Goal: Find specific page/section: Find specific page/section

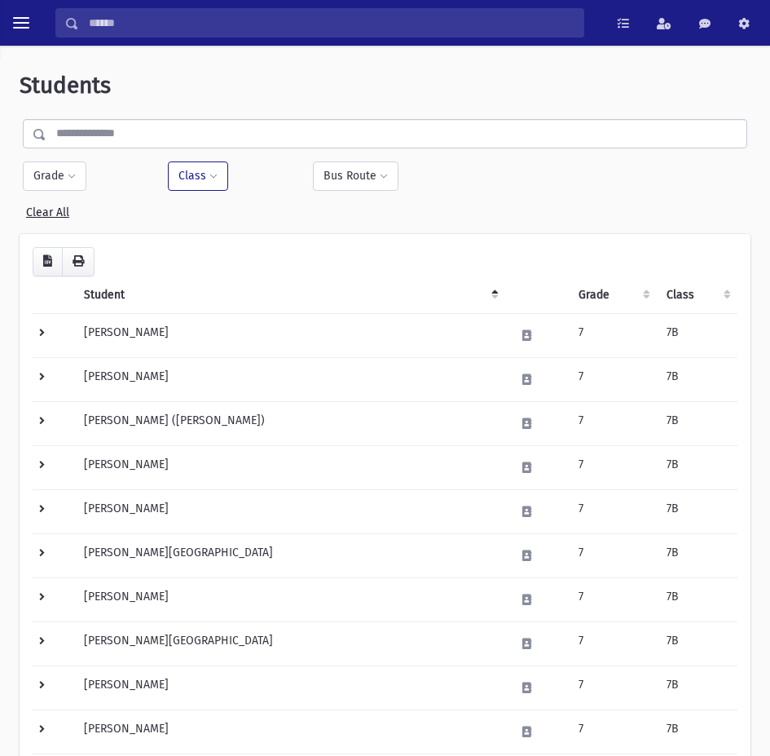
click at [202, 187] on button "Class" at bounding box center [198, 175] width 60 height 29
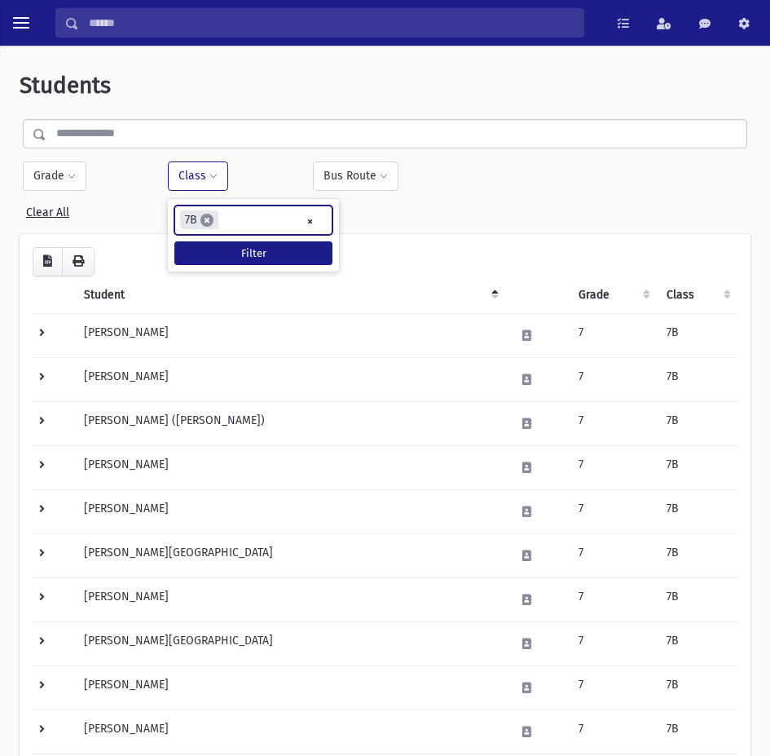
click at [206, 218] on span "×" at bounding box center [207, 220] width 13 height 13
select select "**"
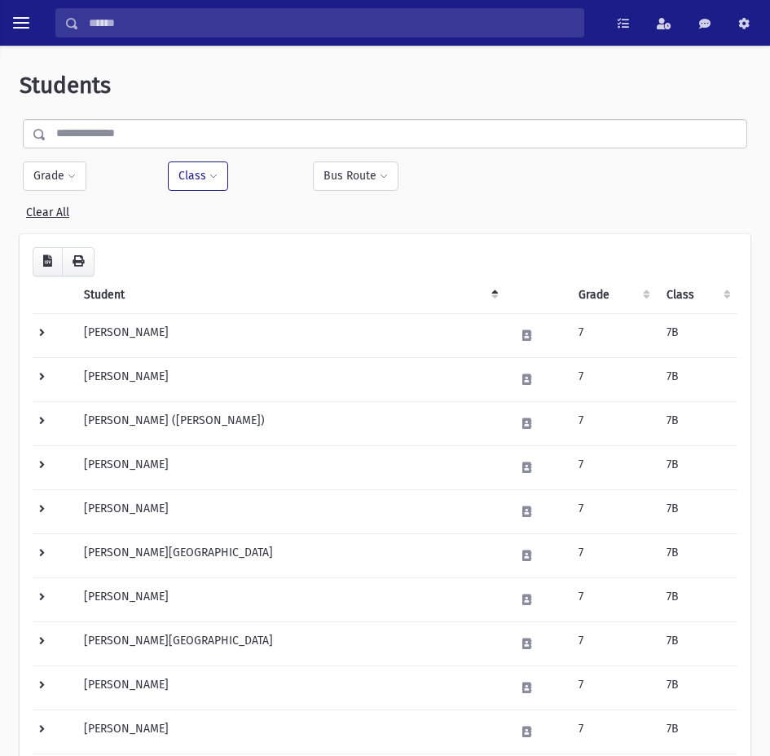
click at [187, 169] on button "Class" at bounding box center [198, 175] width 60 height 29
select select
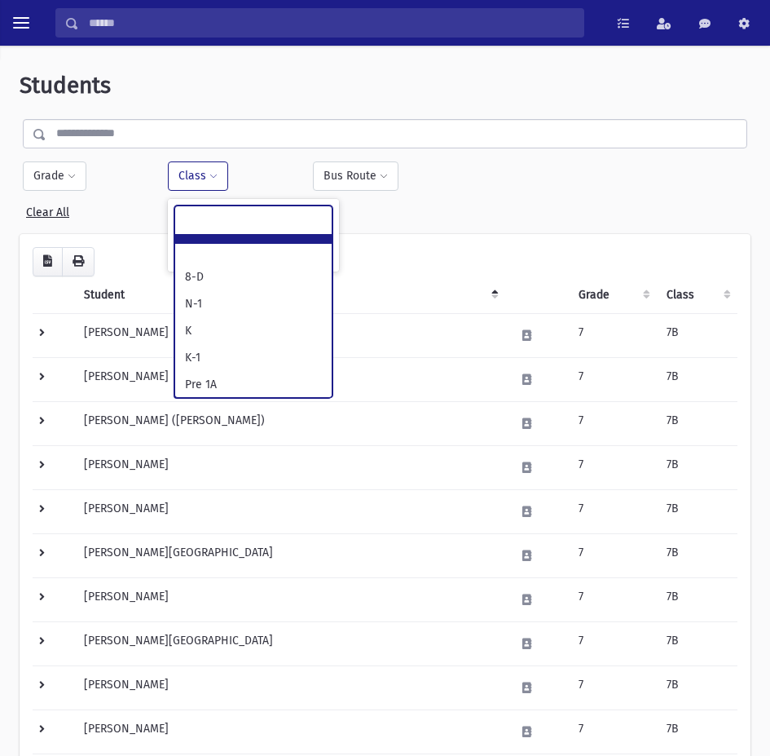
click at [255, 222] on ul at bounding box center [253, 218] width 157 height 24
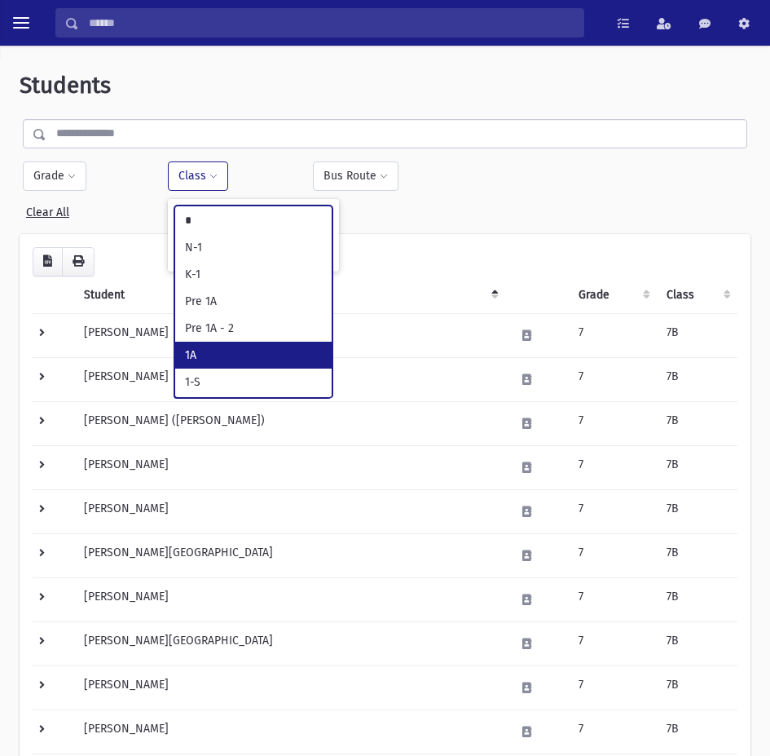
type input "*"
select select "**"
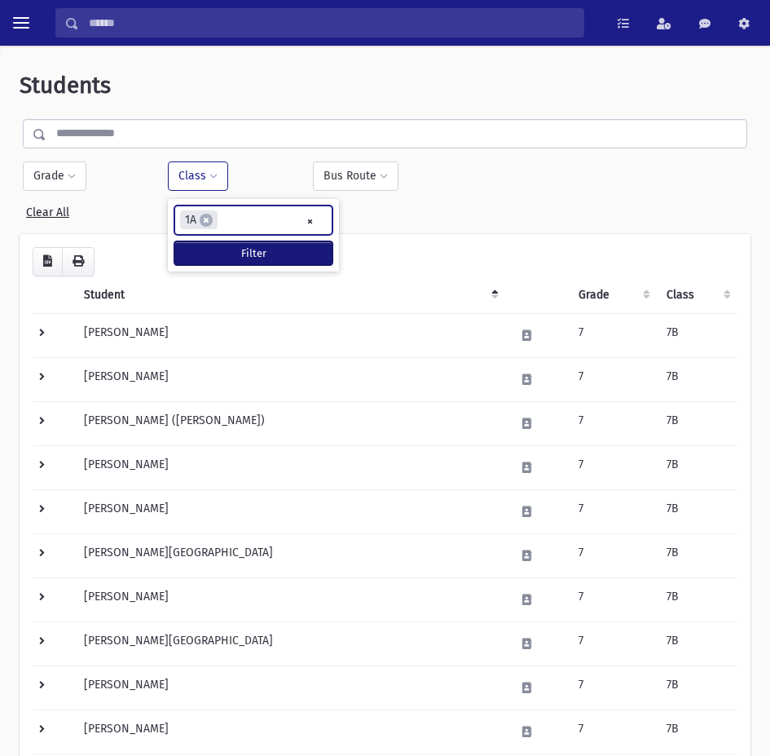
click at [227, 257] on button "Filter" at bounding box center [253, 253] width 158 height 24
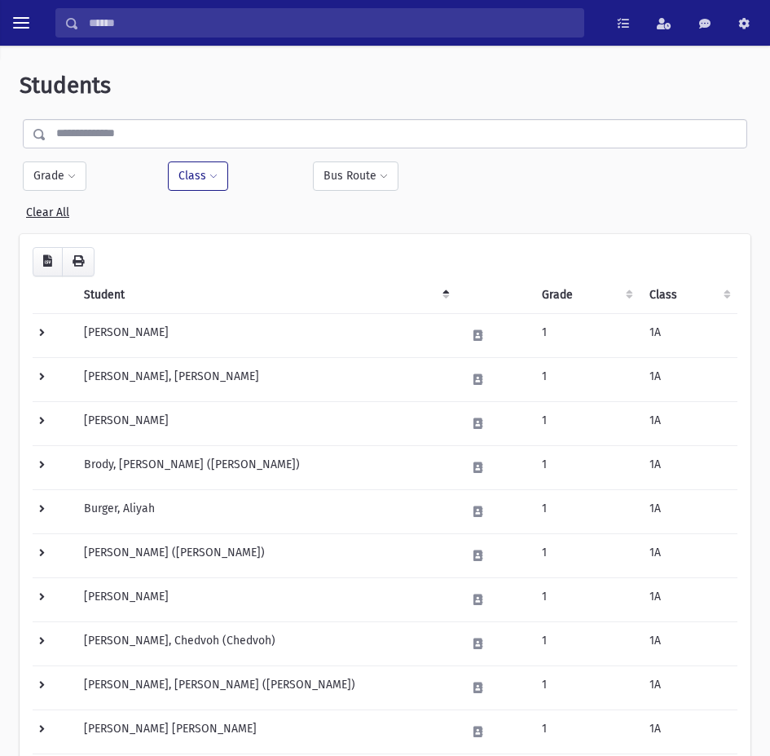
click at [186, 179] on button "Class" at bounding box center [198, 175] width 60 height 29
select select
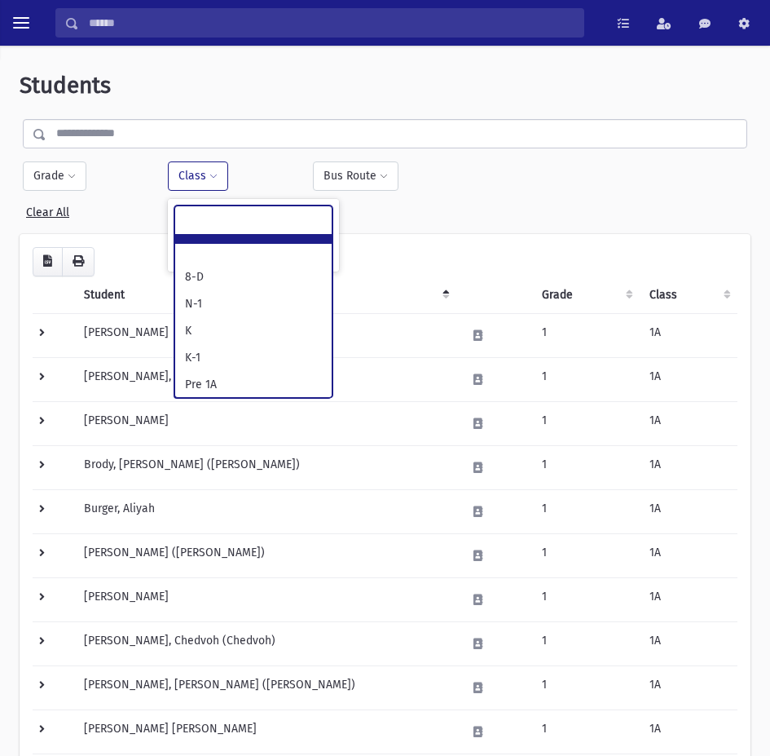
click at [310, 220] on ul at bounding box center [253, 218] width 157 height 24
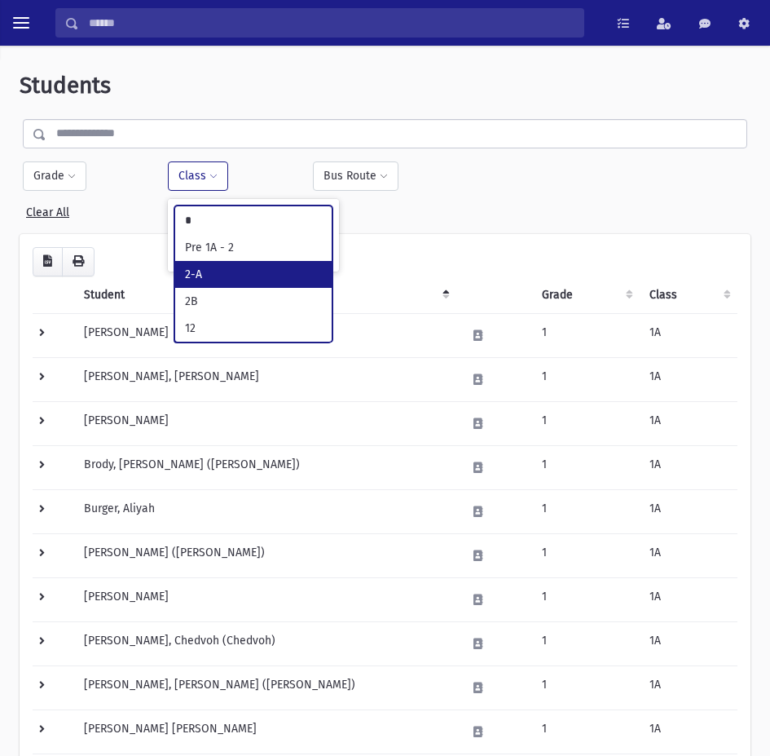
type input "*"
select select "*"
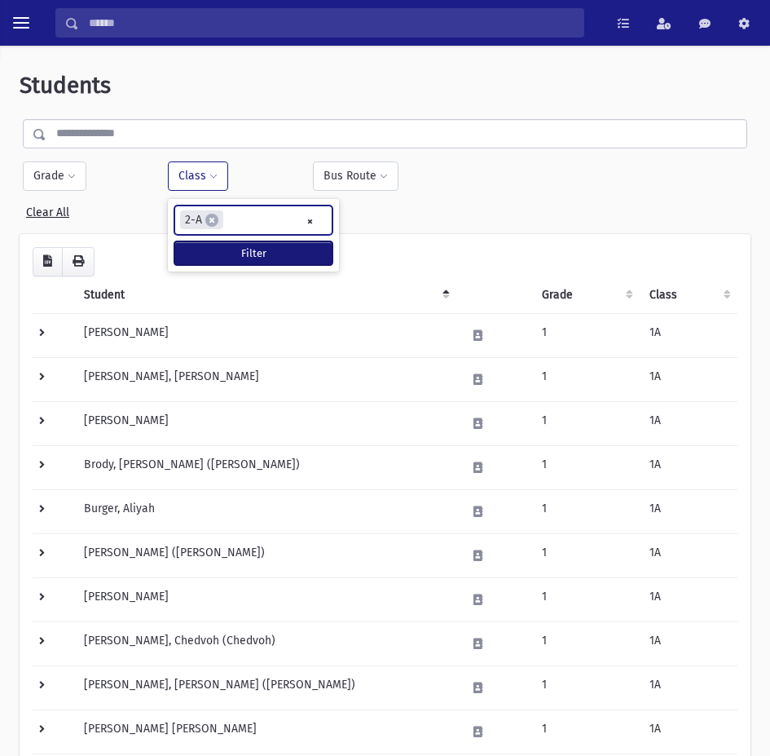
click at [253, 248] on button "Filter" at bounding box center [253, 253] width 158 height 24
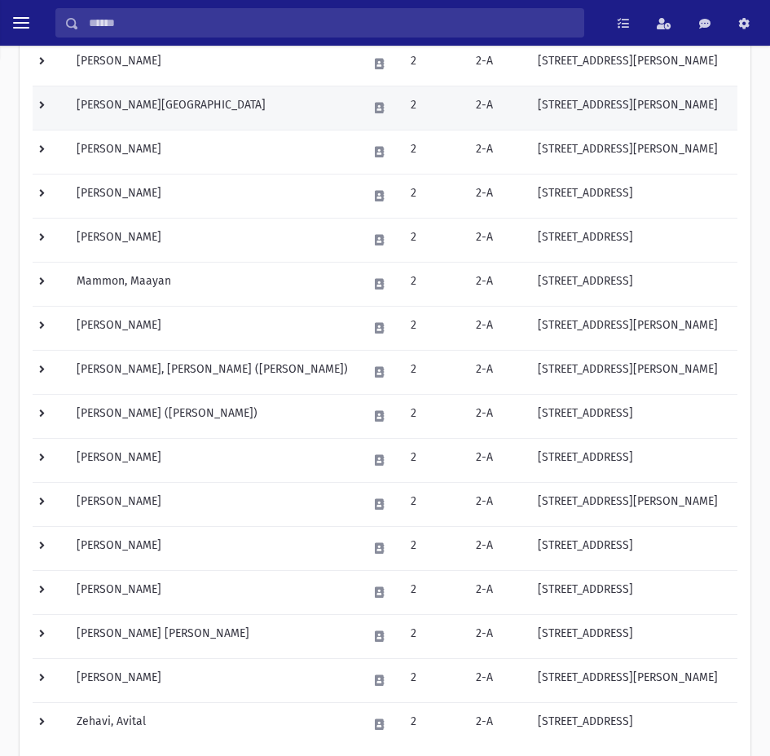
scroll to position [75, 0]
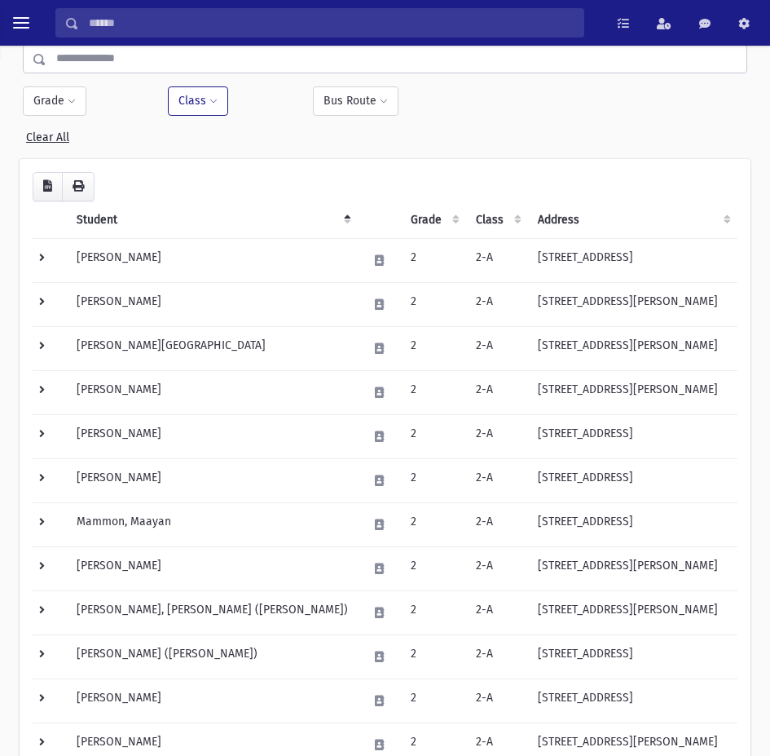
click at [214, 108] on button "Class" at bounding box center [198, 100] width 60 height 29
select select
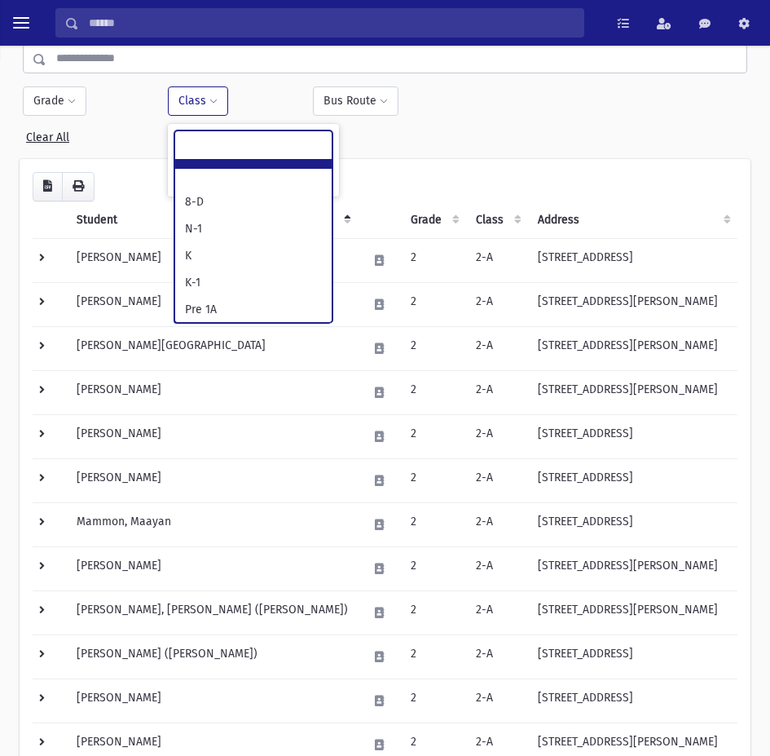
scroll to position [186, 0]
click at [300, 146] on ul at bounding box center [253, 143] width 157 height 24
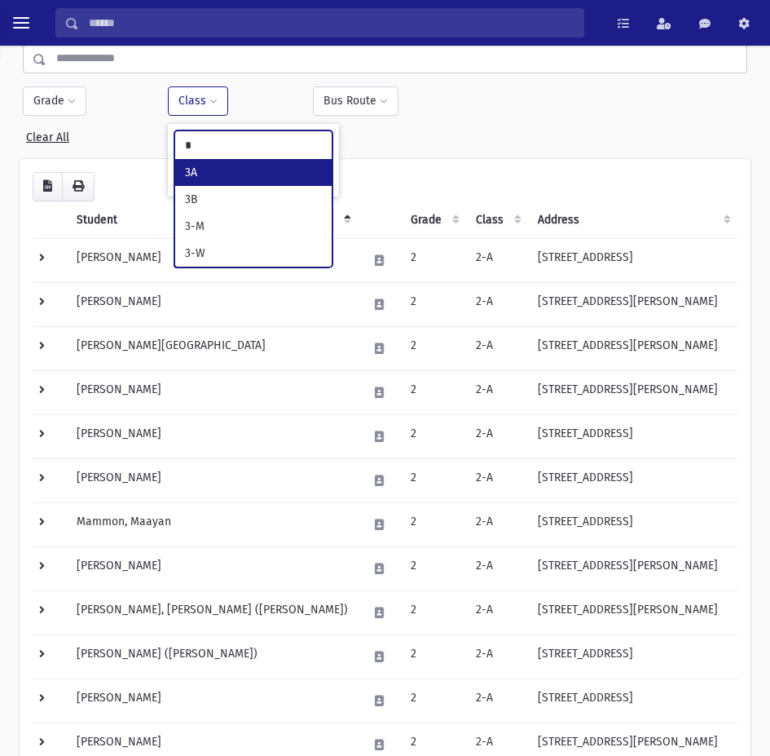
type input "*"
select select "**"
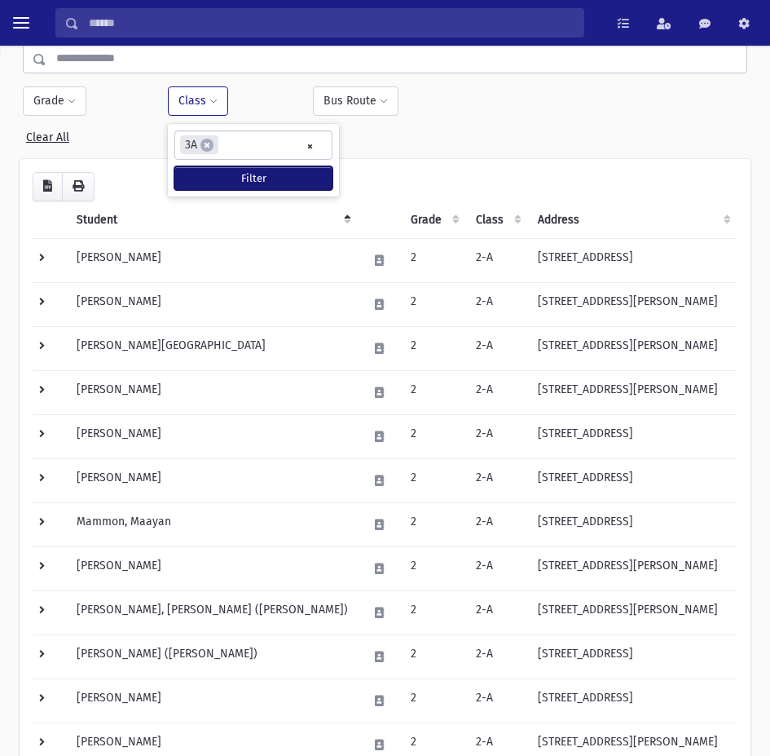
click at [289, 168] on button "Filter" at bounding box center [253, 178] width 158 height 24
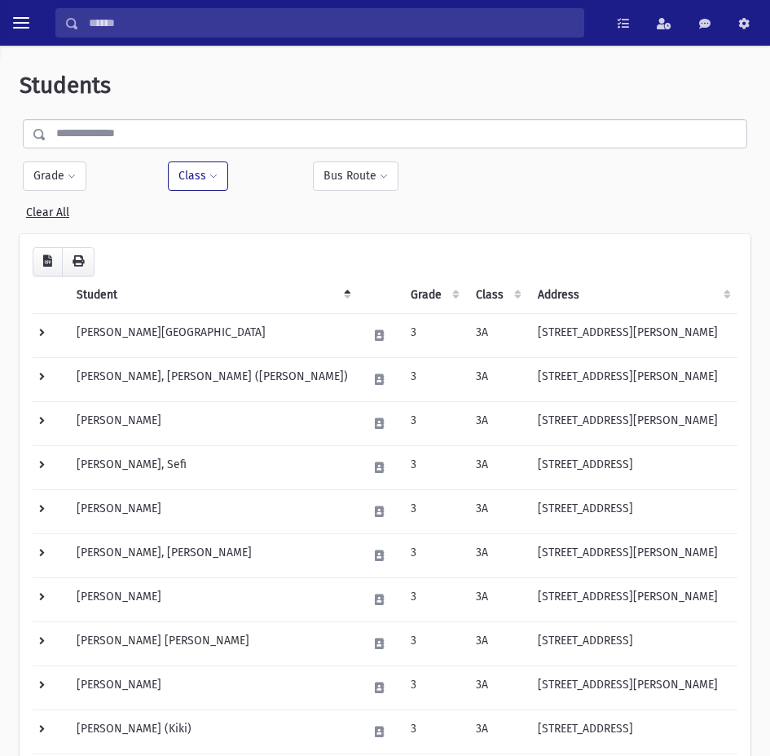
click at [200, 175] on button "Class" at bounding box center [198, 175] width 60 height 29
select select
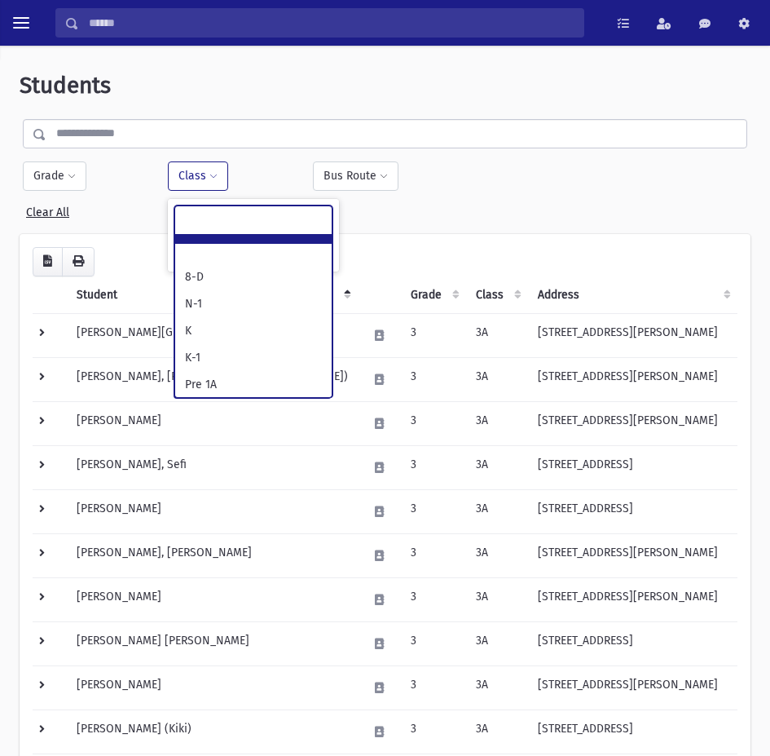
scroll to position [215, 0]
click at [312, 223] on ul at bounding box center [253, 218] width 157 height 24
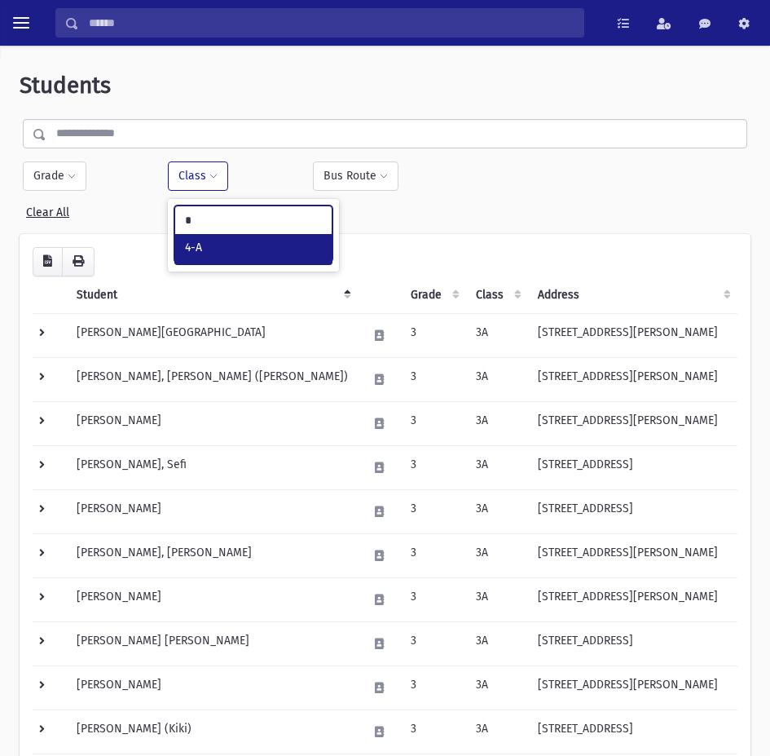
type input "*"
select select "**"
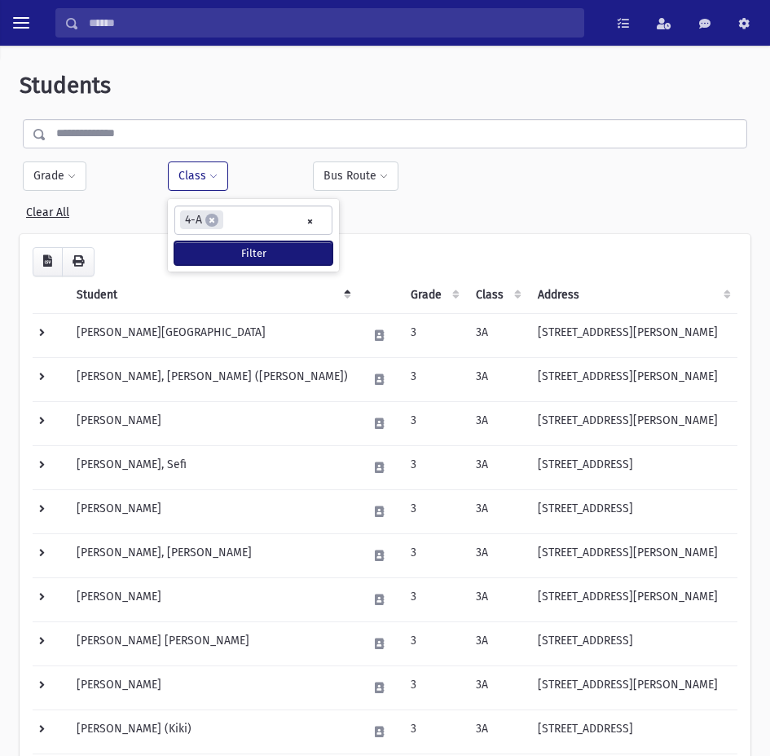
click at [255, 256] on button "Filter" at bounding box center [253, 253] width 158 height 24
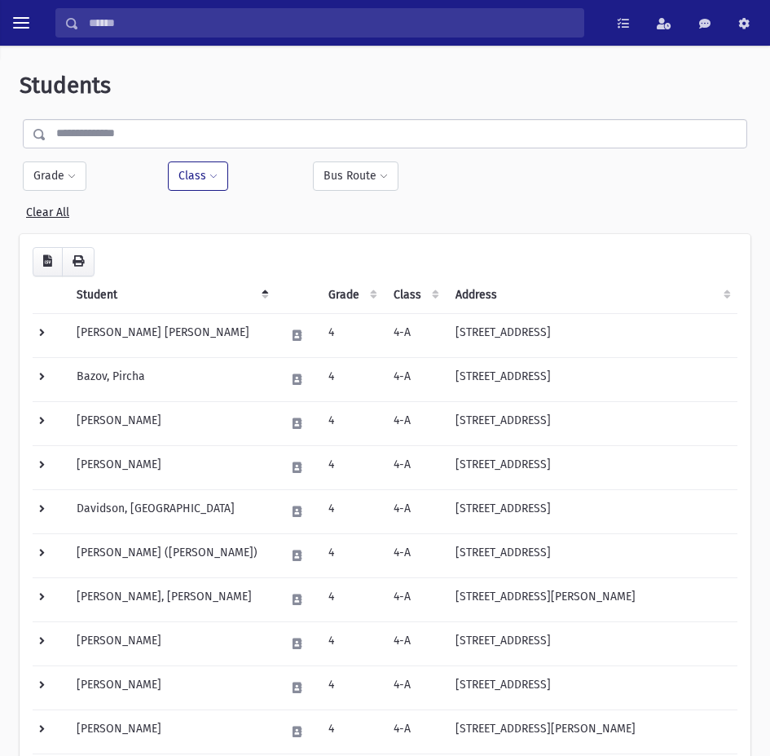
click at [182, 165] on button "Class" at bounding box center [198, 175] width 60 height 29
select select
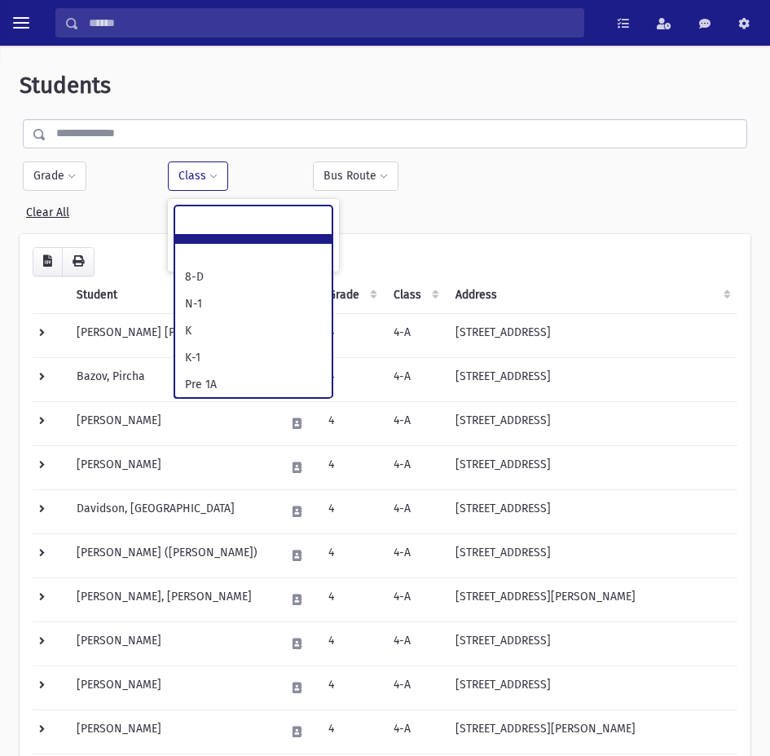
click at [298, 222] on ul at bounding box center [253, 218] width 157 height 24
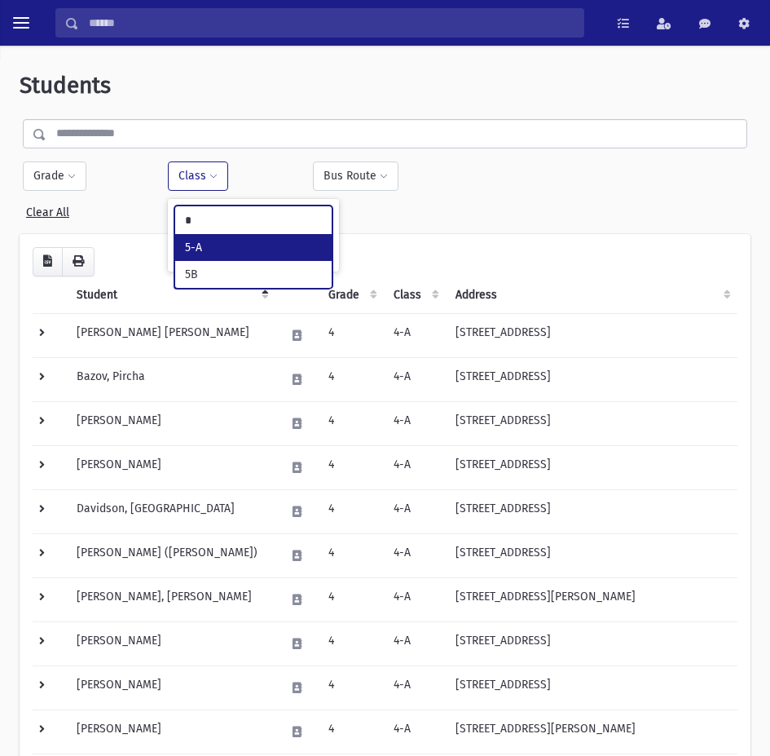
type input "*"
select select "**"
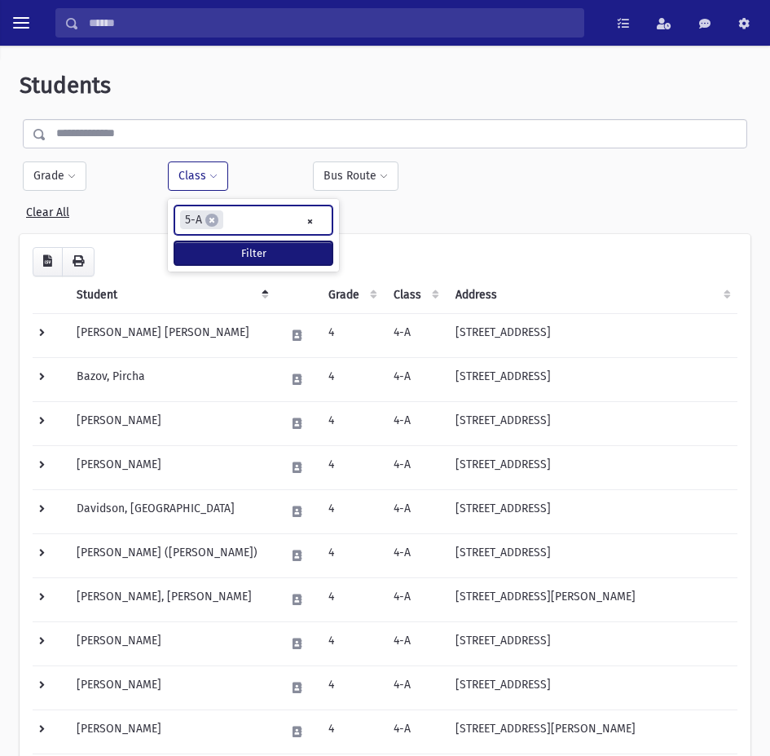
click at [270, 252] on button "Filter" at bounding box center [253, 253] width 158 height 24
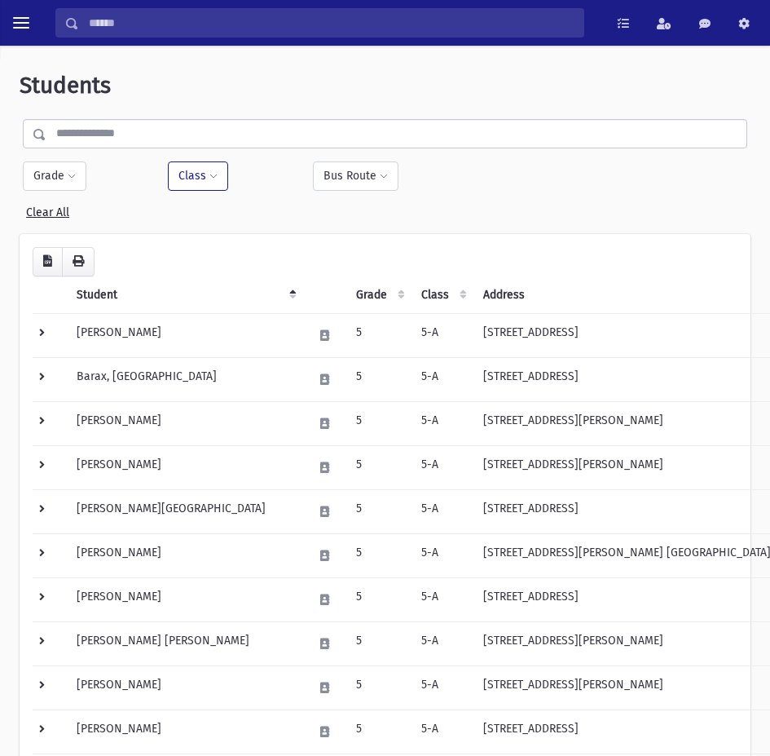
click at [202, 173] on button "Class" at bounding box center [198, 175] width 60 height 29
select select
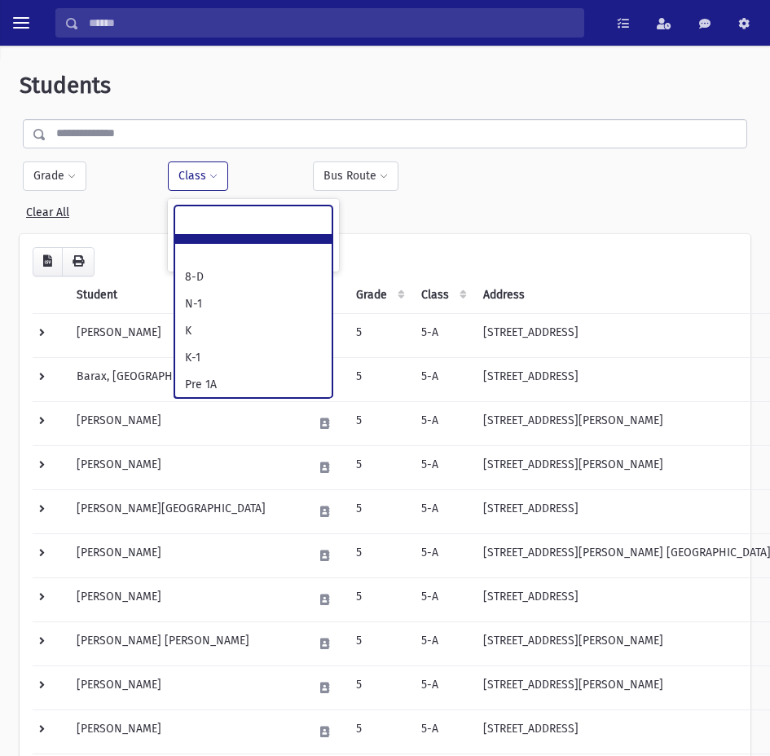
click at [307, 221] on ul at bounding box center [253, 218] width 157 height 24
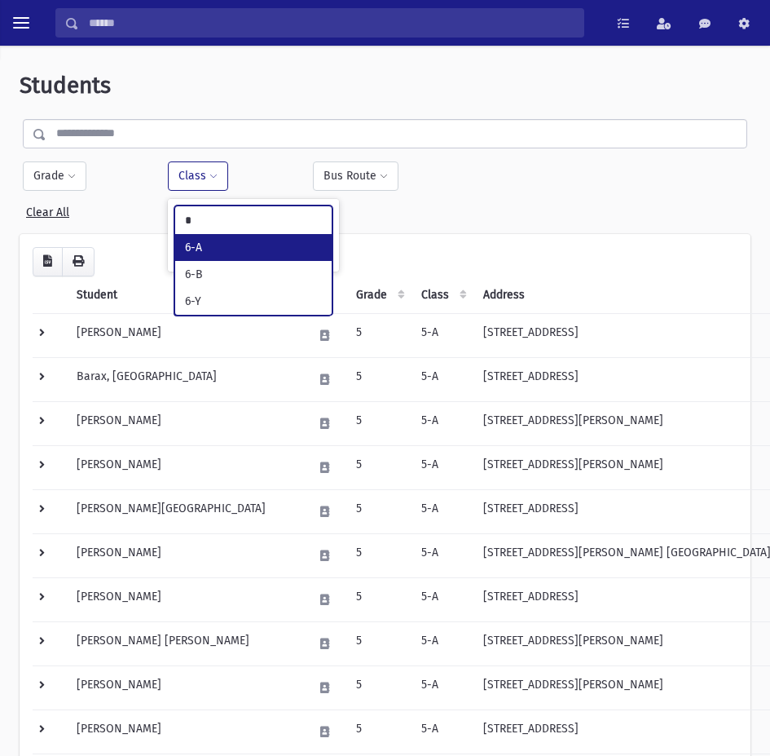
type input "*"
select select "*"
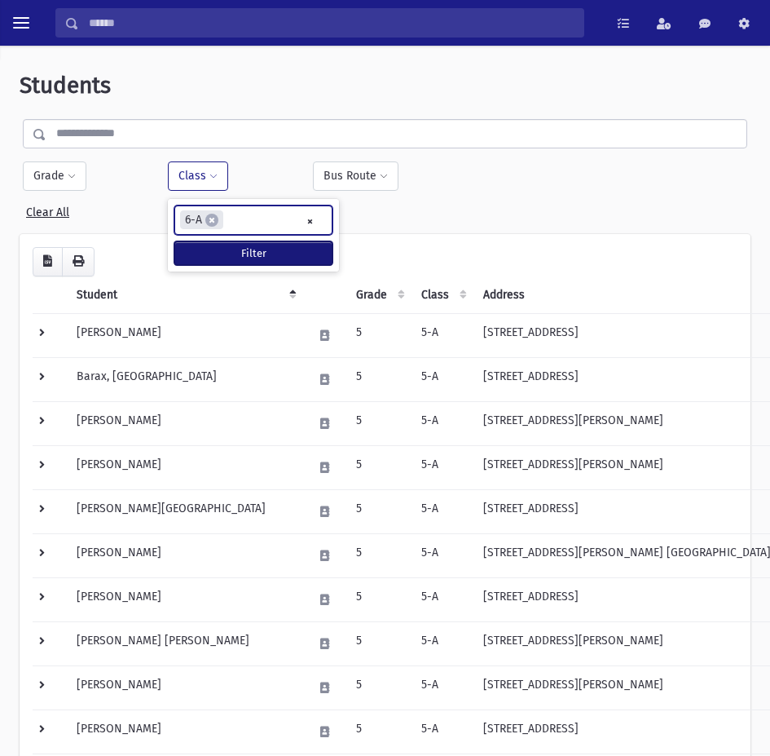
click at [293, 247] on button "Filter" at bounding box center [253, 253] width 158 height 24
click at [209, 217] on span "×" at bounding box center [211, 220] width 13 height 13
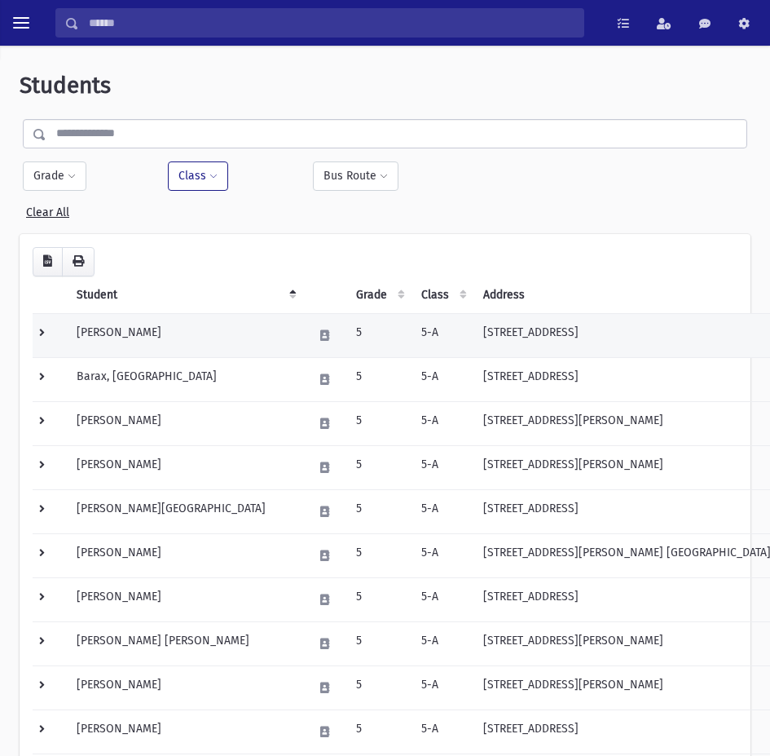
click at [412, 322] on td "5-A" at bounding box center [443, 335] width 62 height 44
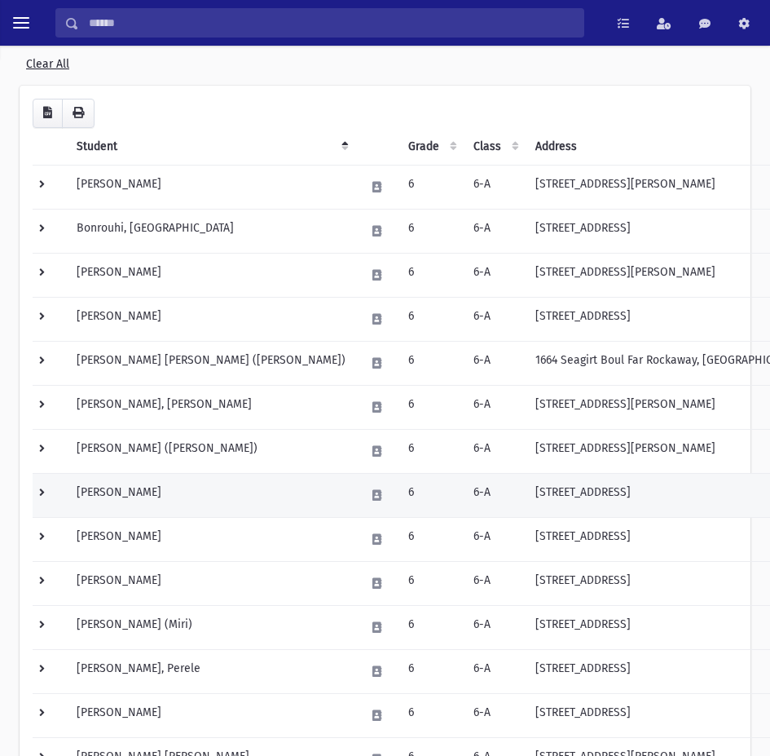
scroll to position [351, 0]
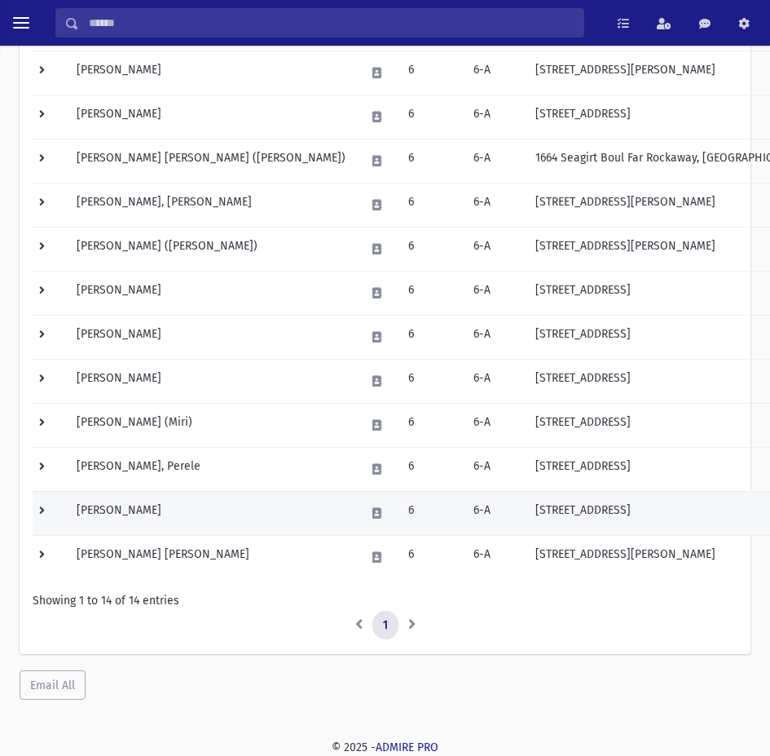
click at [526, 518] on td "135 Beach 3rd Street Far Rockaway, NY 11691" at bounding box center [686, 513] width 320 height 44
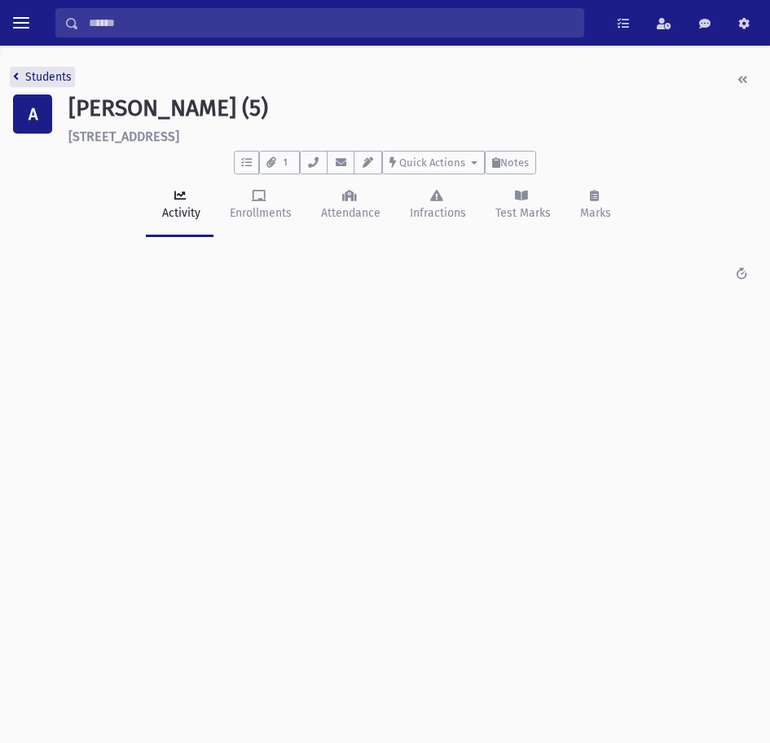
click at [50, 72] on link "Students" at bounding box center [42, 77] width 59 height 14
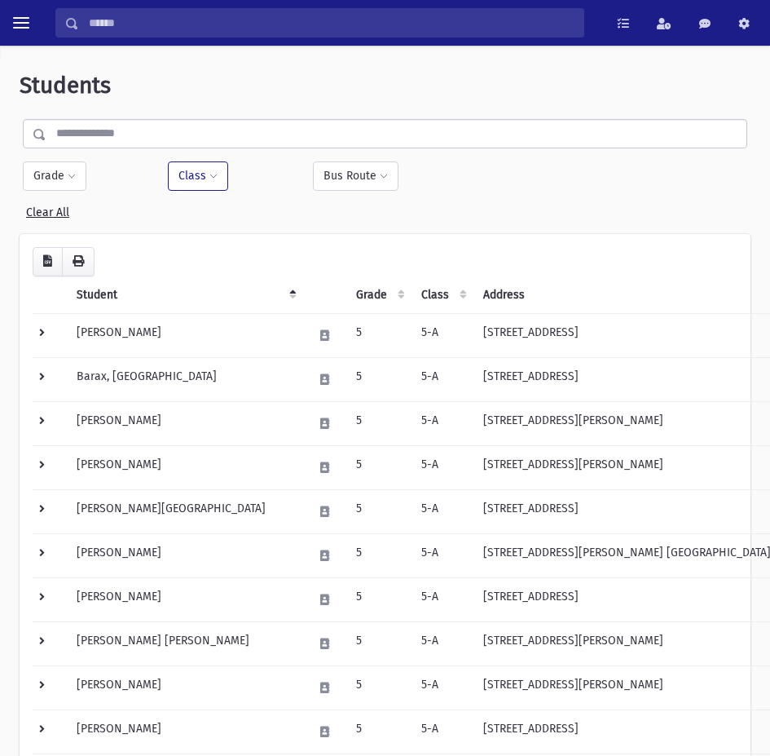
click at [190, 177] on button "Class" at bounding box center [198, 175] width 60 height 29
select select
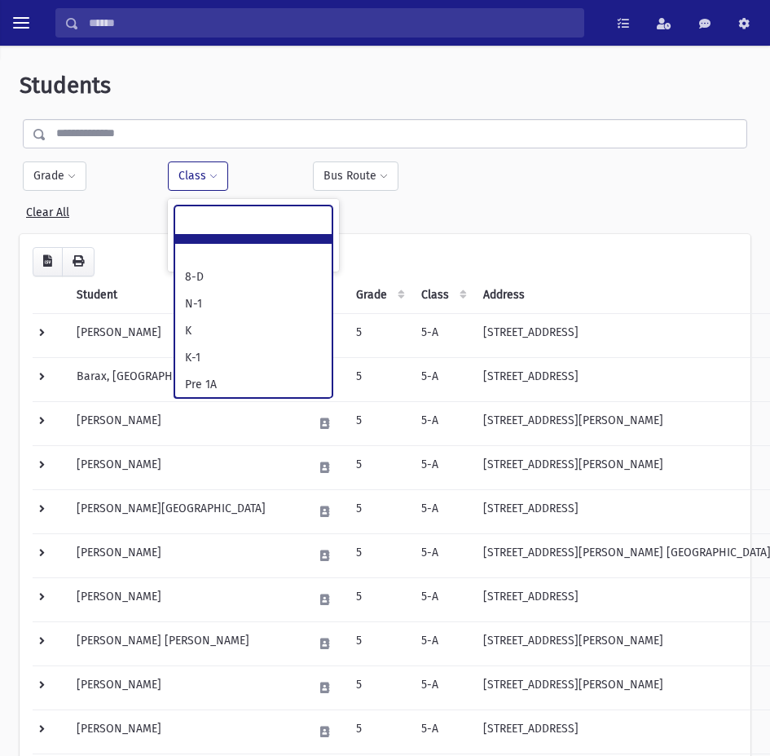
click at [252, 218] on ul at bounding box center [253, 218] width 157 height 24
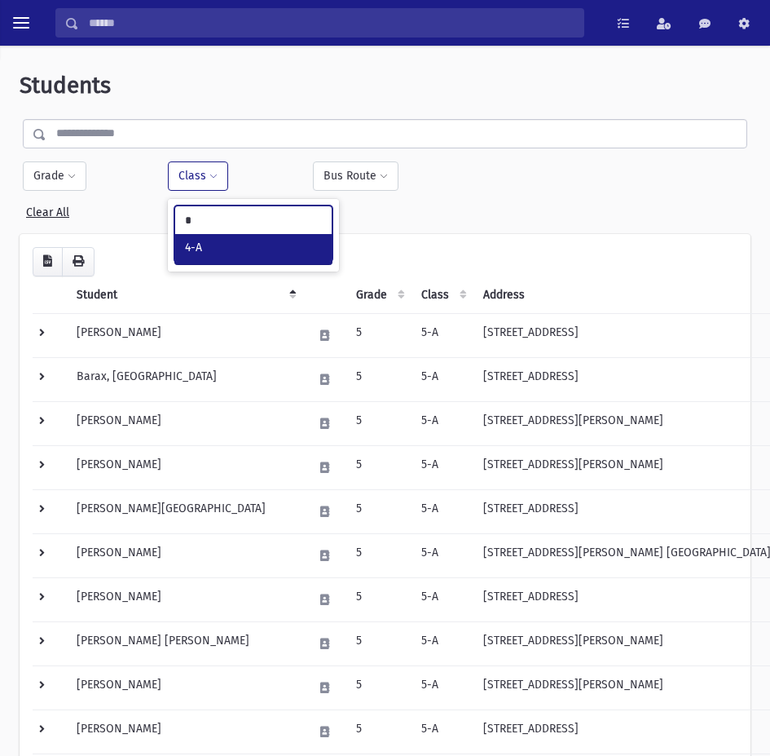
type input "*"
select select "**"
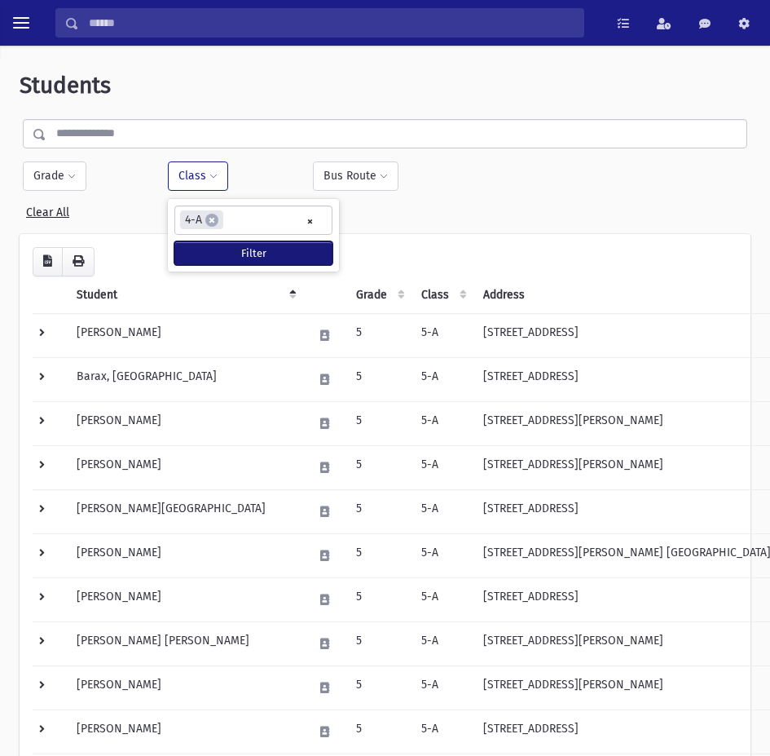
click at [265, 246] on button "Filter" at bounding box center [253, 253] width 158 height 24
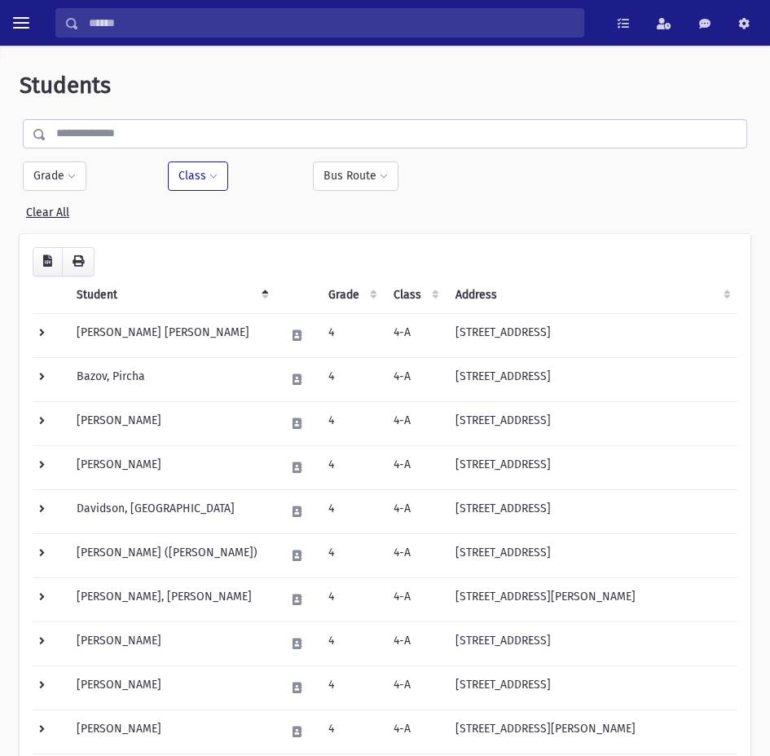
click at [189, 186] on button "Class" at bounding box center [198, 175] width 60 height 29
click at [213, 218] on span "×" at bounding box center [211, 220] width 13 height 13
select select "**"
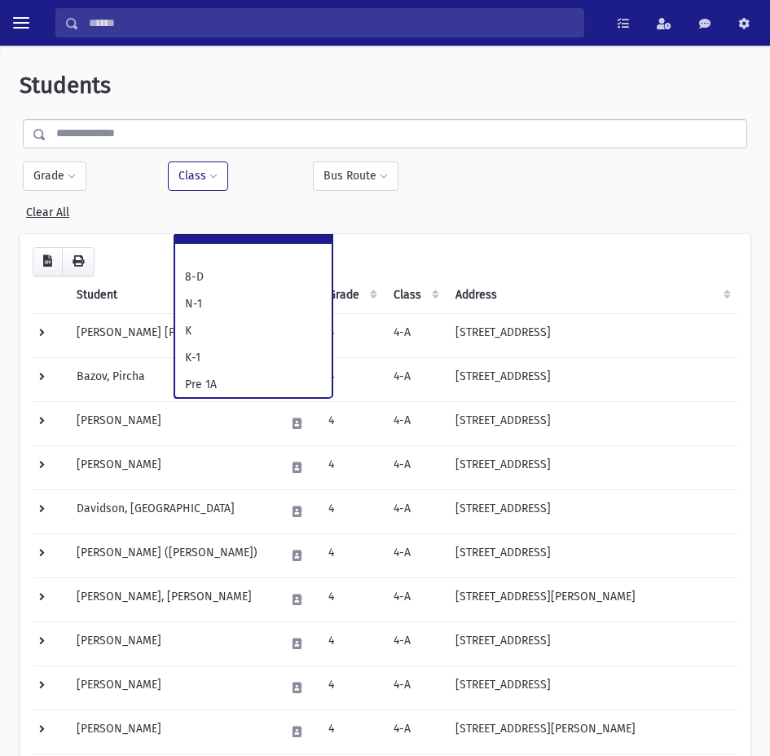
click at [203, 169] on button "Class" at bounding box center [198, 175] width 60 height 29
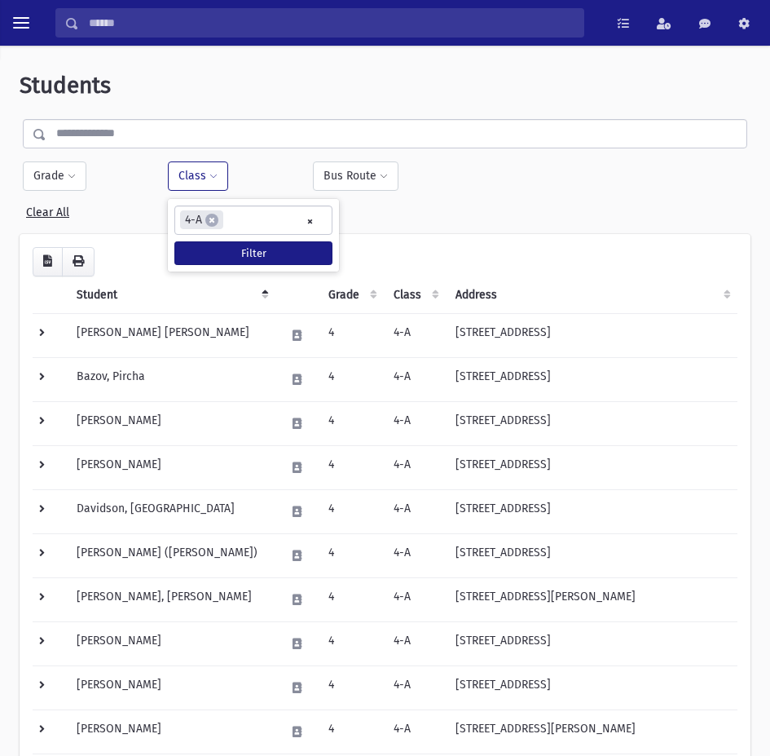
select select
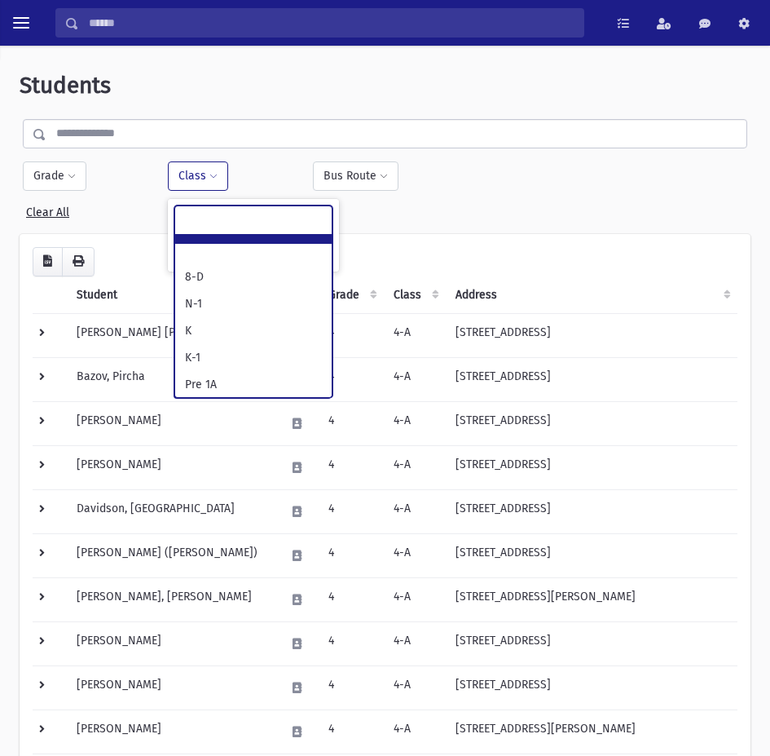
click at [291, 226] on ul at bounding box center [253, 218] width 157 height 24
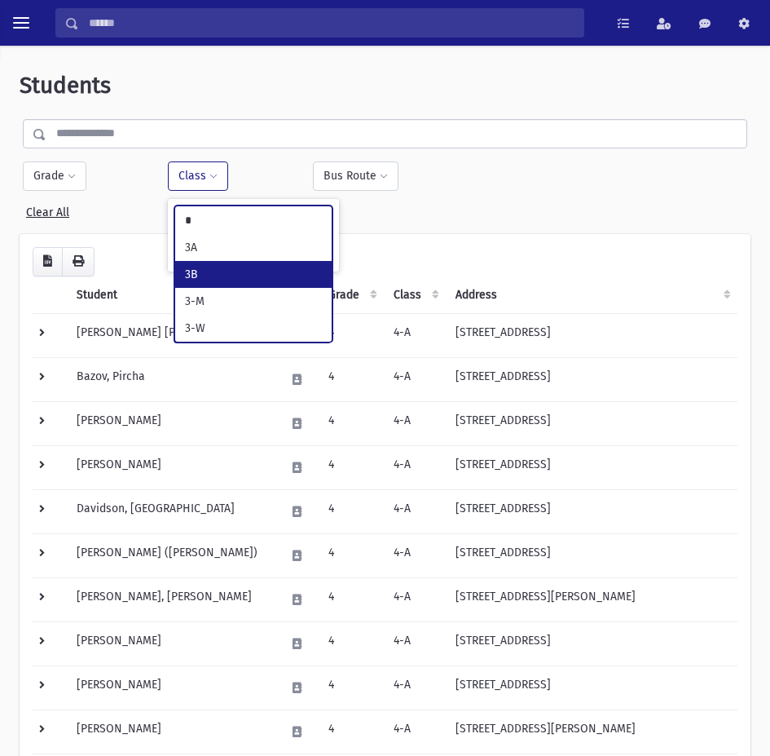
type input "*"
select select "**"
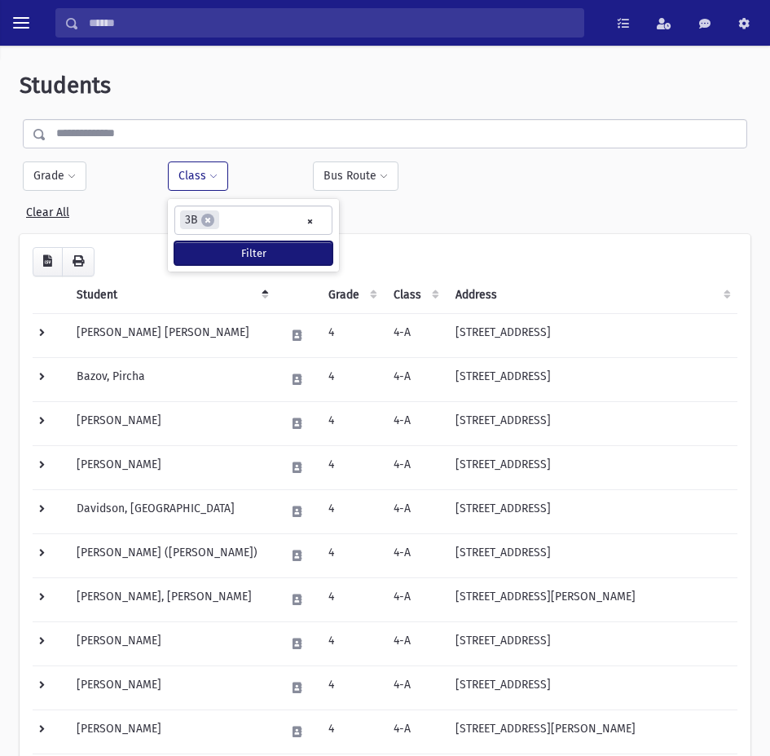
click at [301, 245] on button "Filter" at bounding box center [253, 253] width 158 height 24
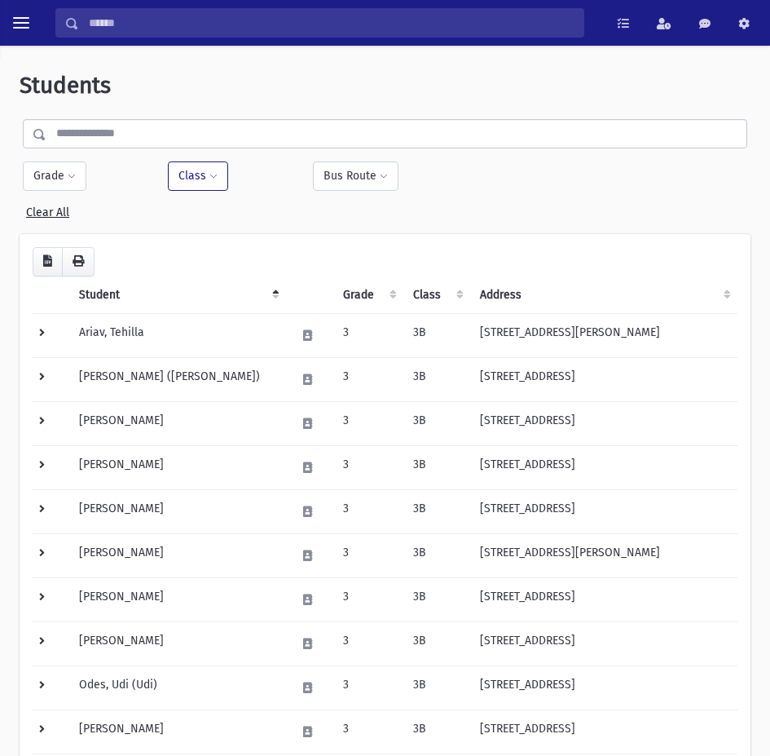
click at [205, 172] on button "Class" at bounding box center [198, 175] width 60 height 29
select select
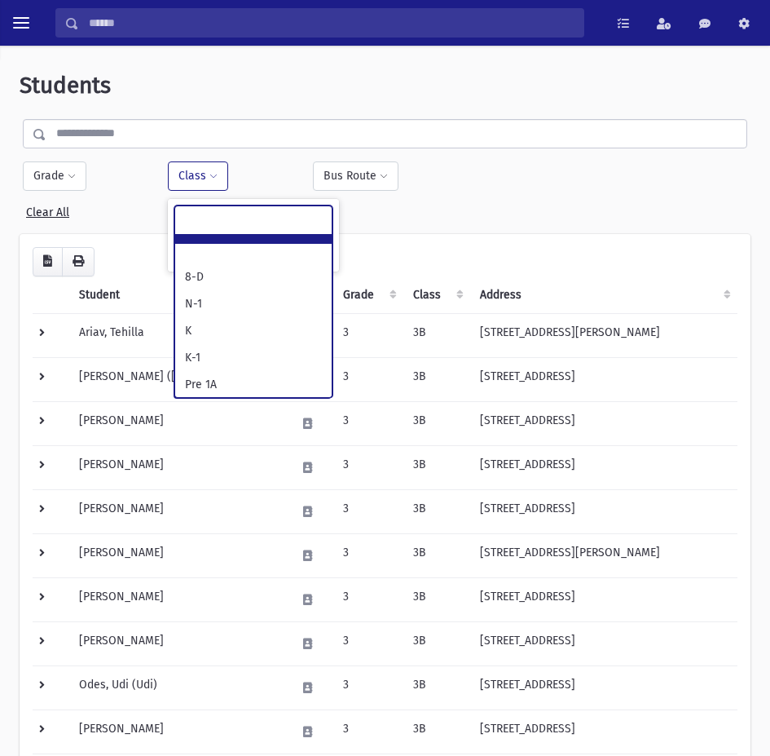
scroll to position [230, 0]
click at [290, 224] on ul at bounding box center [253, 218] width 157 height 24
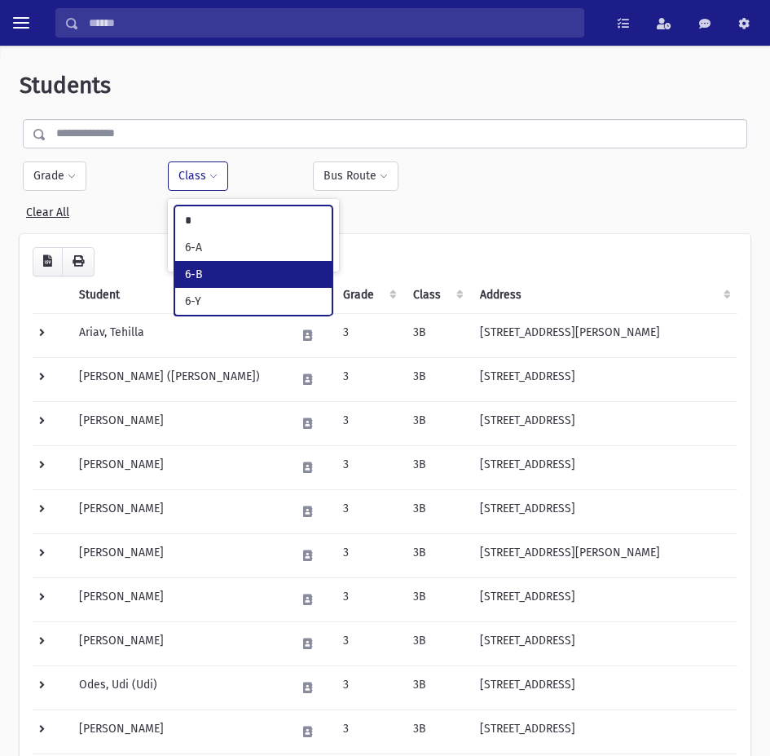
type input "*"
select select "**"
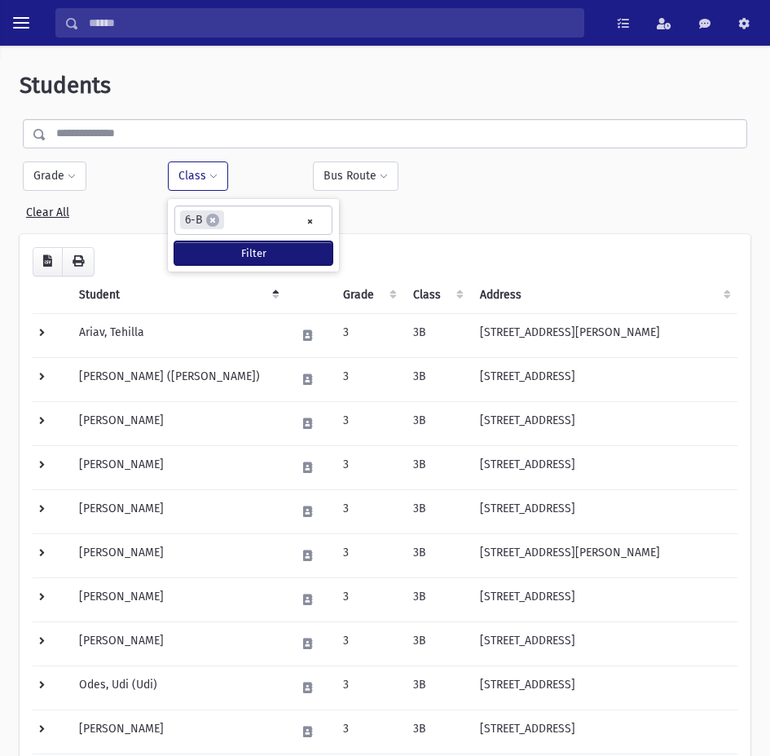
click at [283, 249] on button "Filter" at bounding box center [253, 253] width 158 height 24
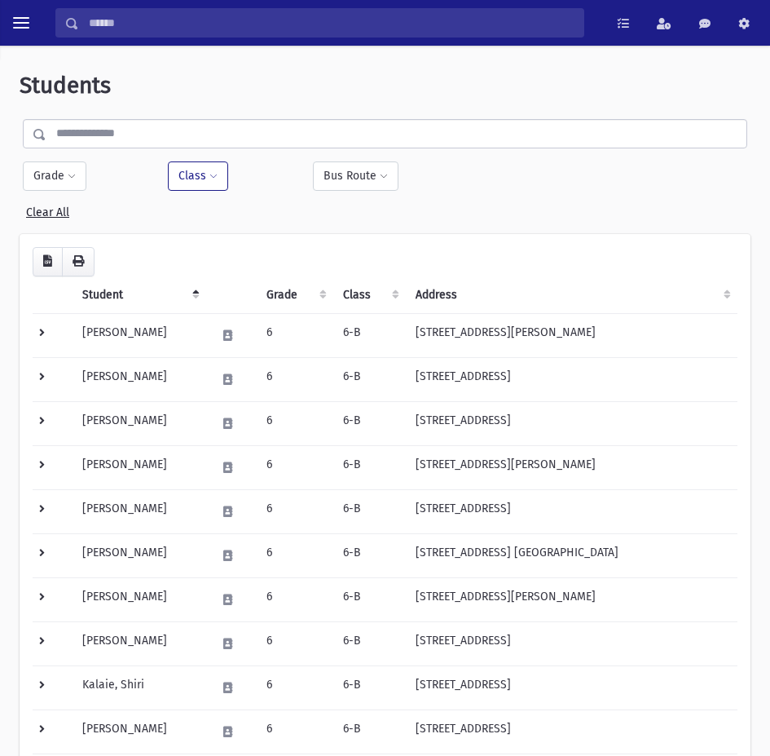
click at [204, 186] on button "Class" at bounding box center [198, 175] width 60 height 29
select select
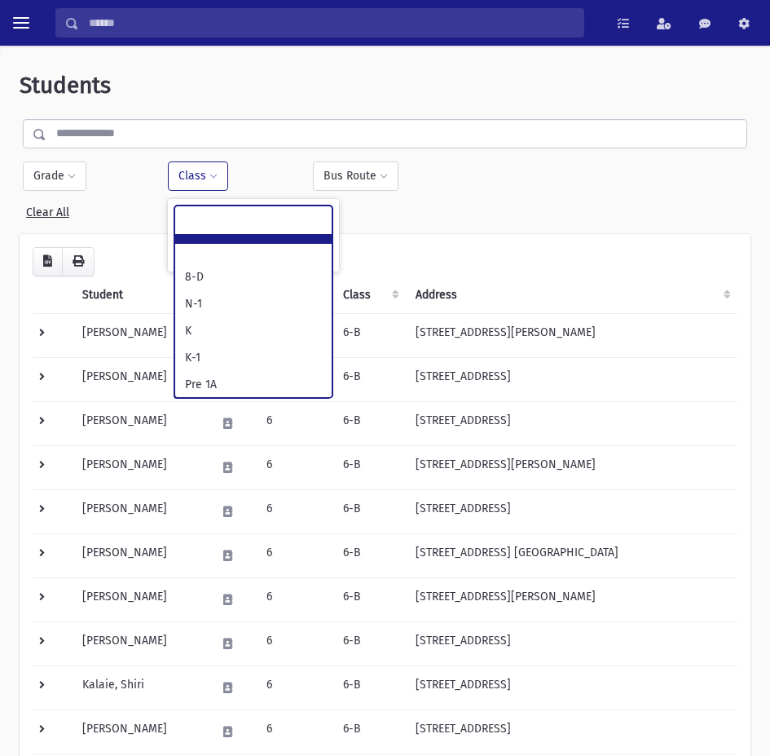
click at [307, 224] on ul at bounding box center [253, 218] width 157 height 24
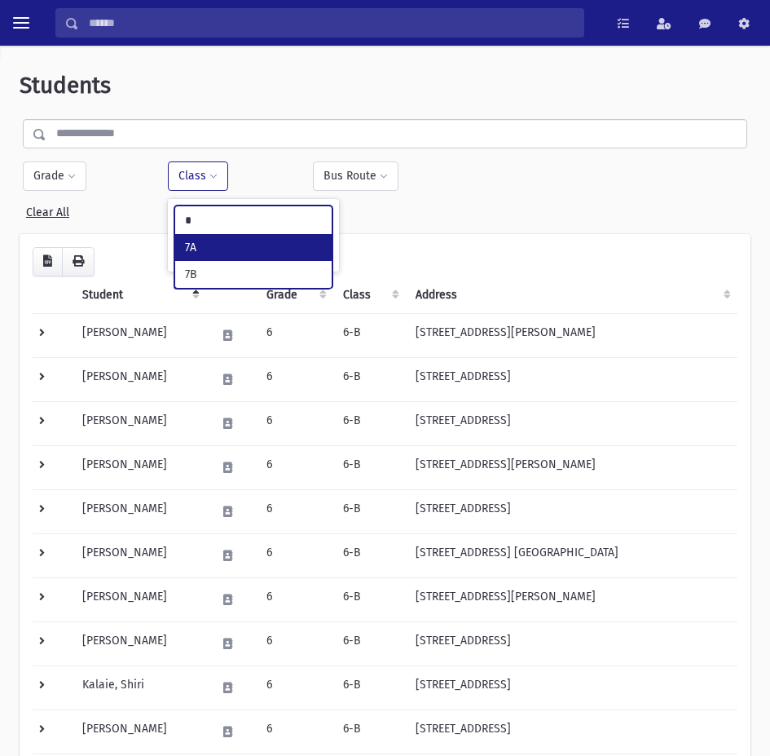
type input "*"
select select "**"
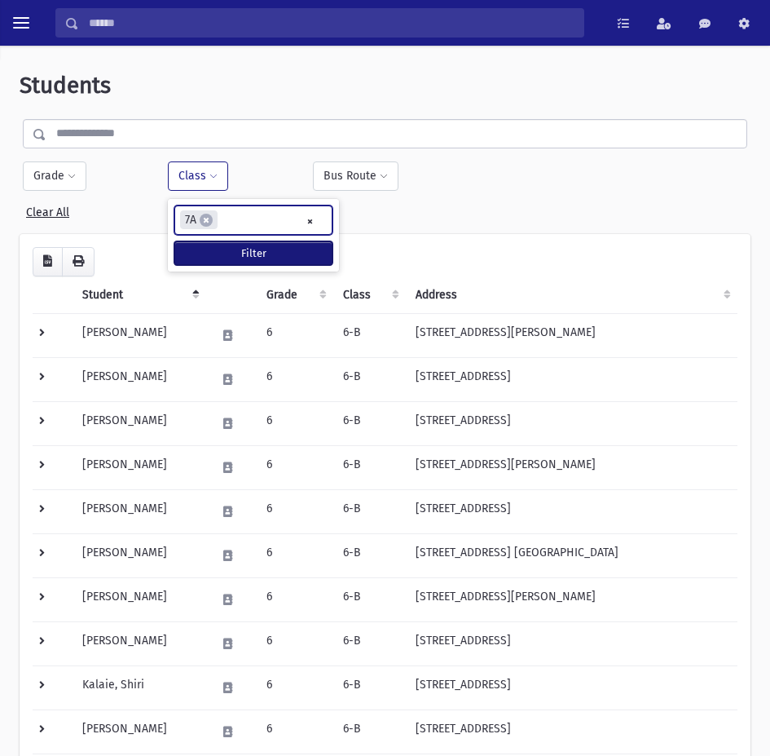
click at [273, 249] on button "Filter" at bounding box center [253, 253] width 158 height 24
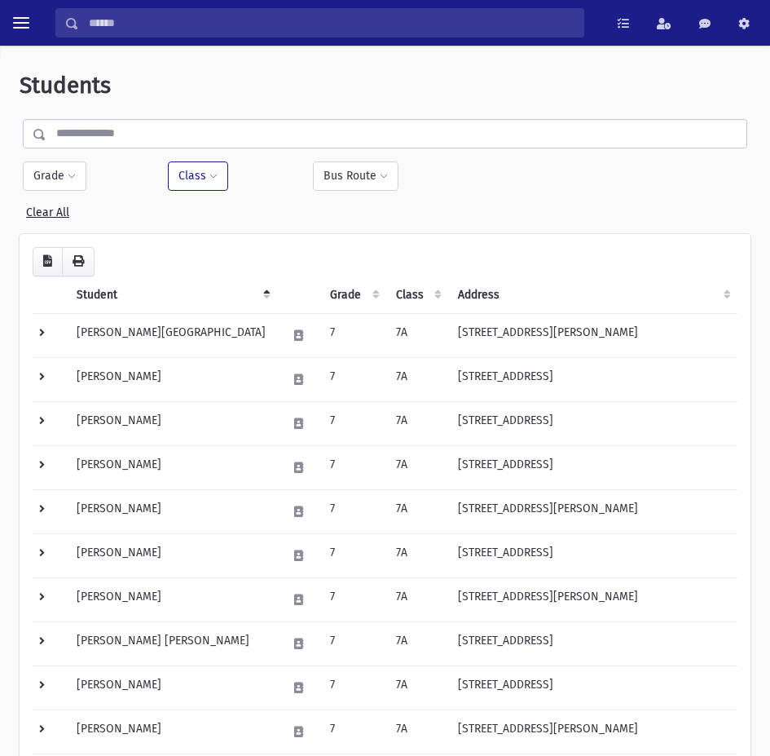
click at [192, 166] on button "Class" at bounding box center [198, 175] width 60 height 29
select select
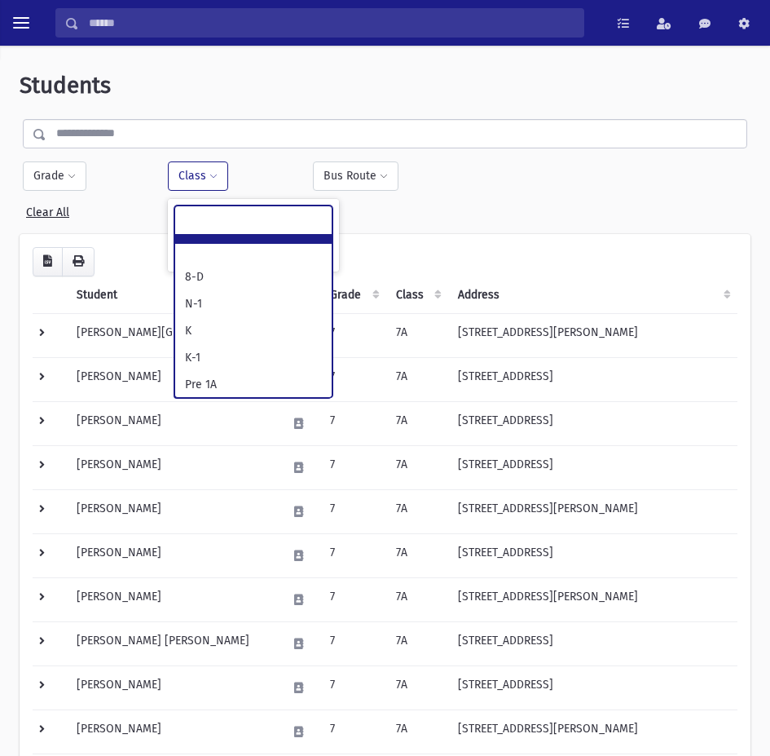
click at [297, 227] on ul at bounding box center [253, 218] width 157 height 24
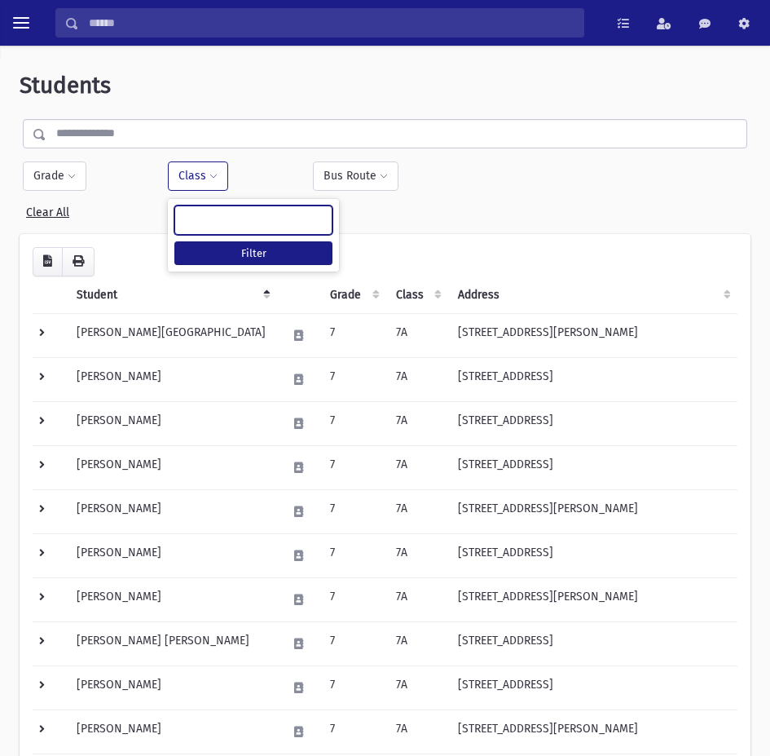
click at [270, 214] on ul at bounding box center [253, 218] width 157 height 24
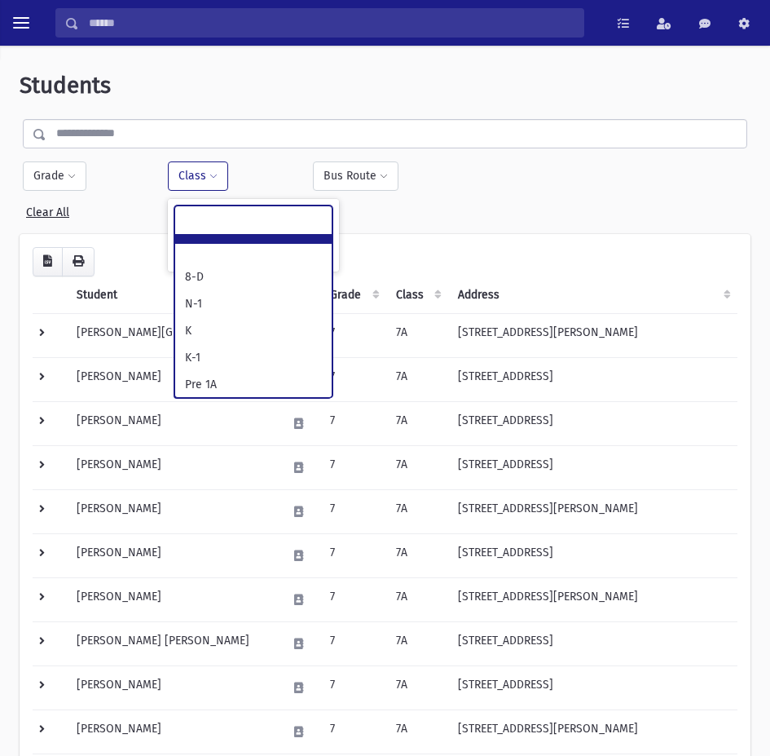
click at [270, 214] on ul at bounding box center [253, 218] width 157 height 24
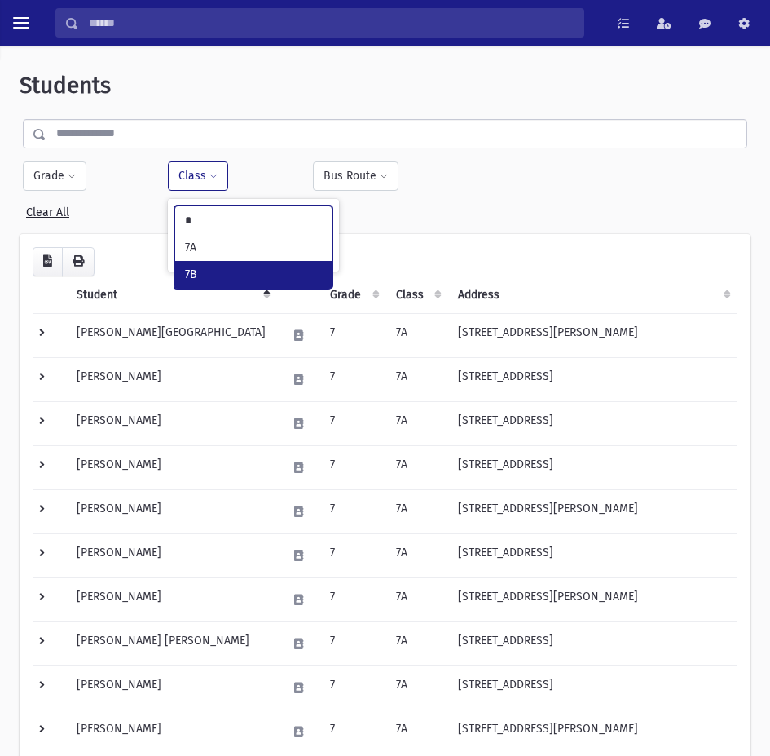
type input "*"
select select "**"
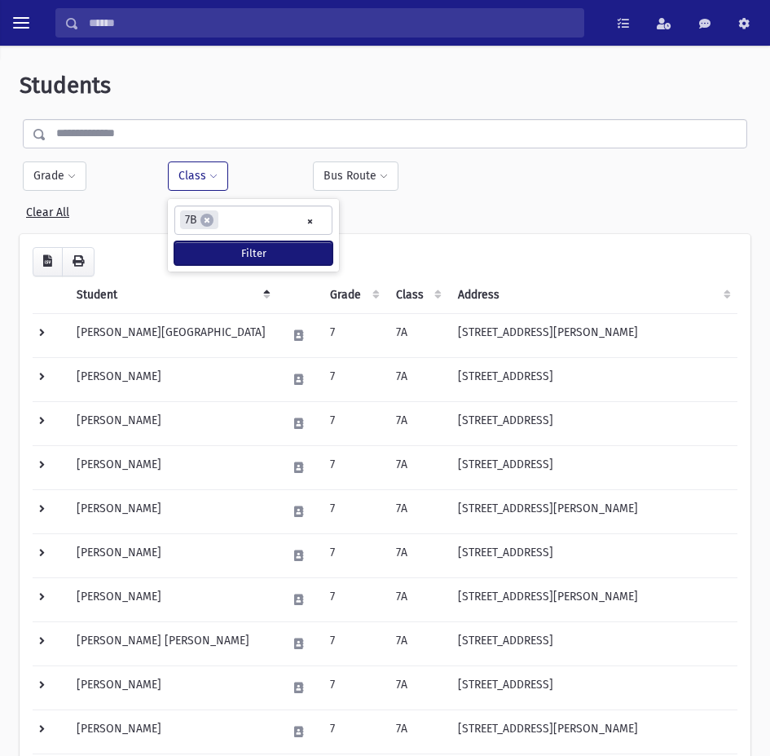
click at [244, 246] on button "Filter" at bounding box center [253, 253] width 158 height 24
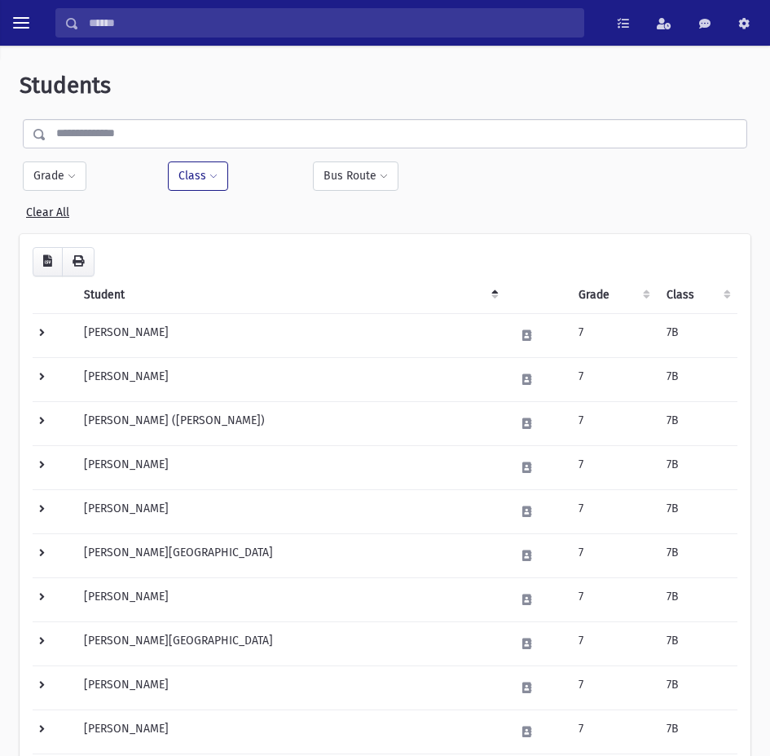
click at [191, 180] on button "Class" at bounding box center [198, 175] width 60 height 29
click at [303, 215] on ul "× × 7B" at bounding box center [253, 219] width 157 height 27
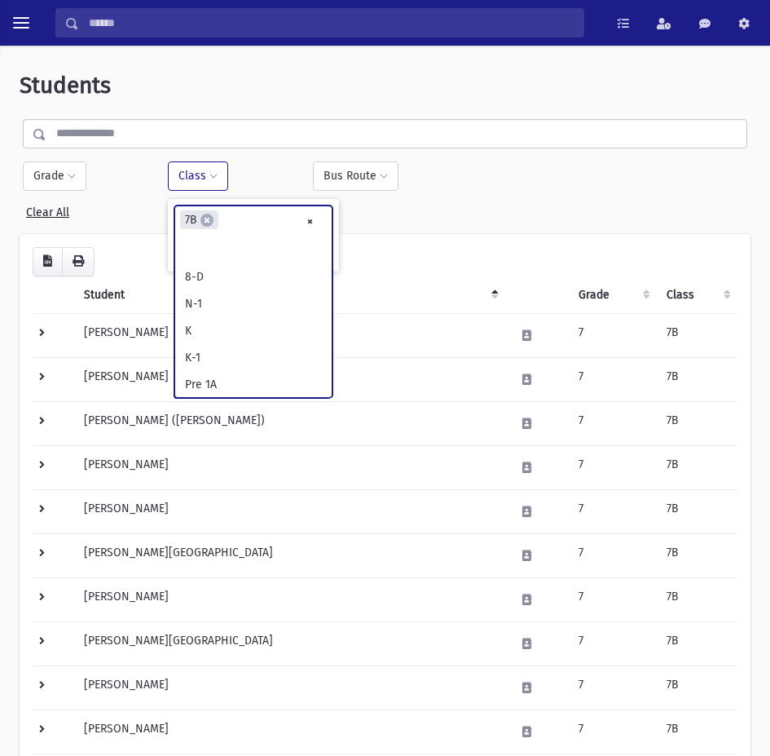
scroll to position [587, 0]
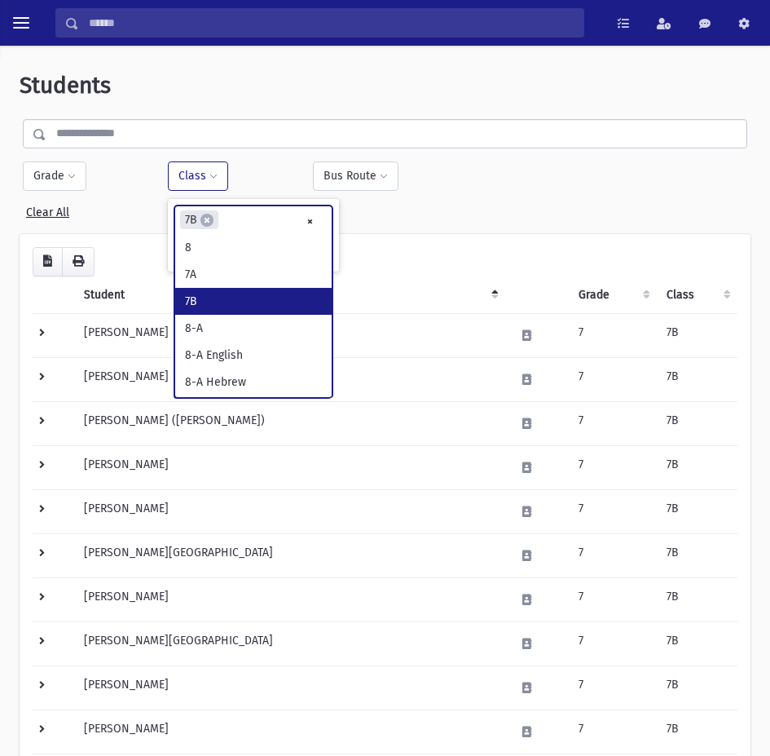
select select
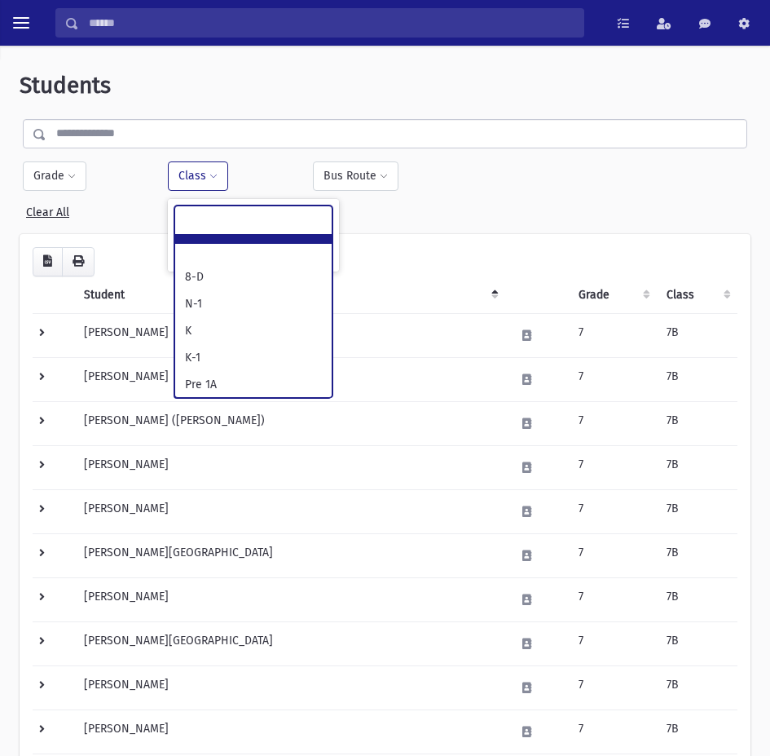
click at [310, 223] on ul at bounding box center [253, 218] width 157 height 24
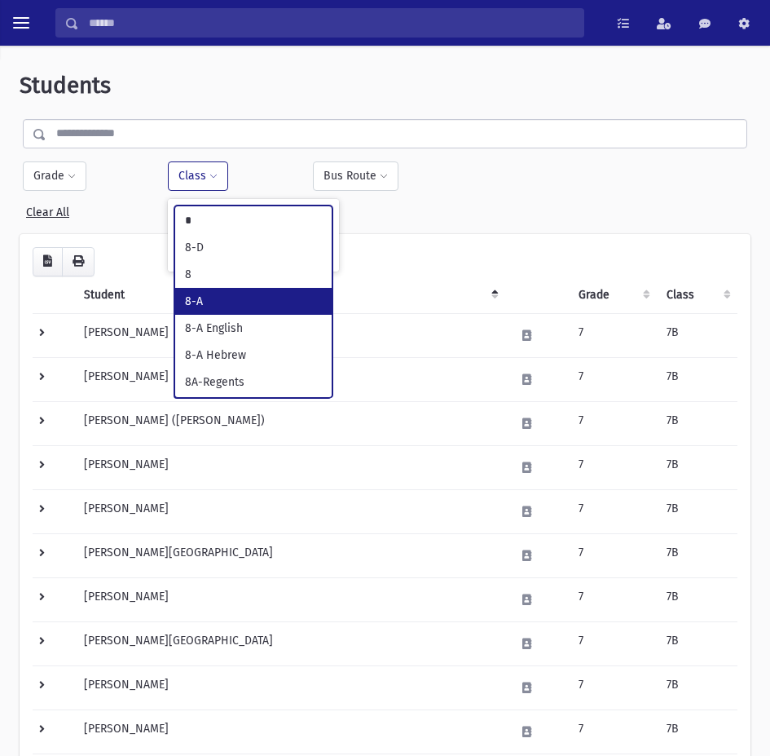
type input "*"
select select "**"
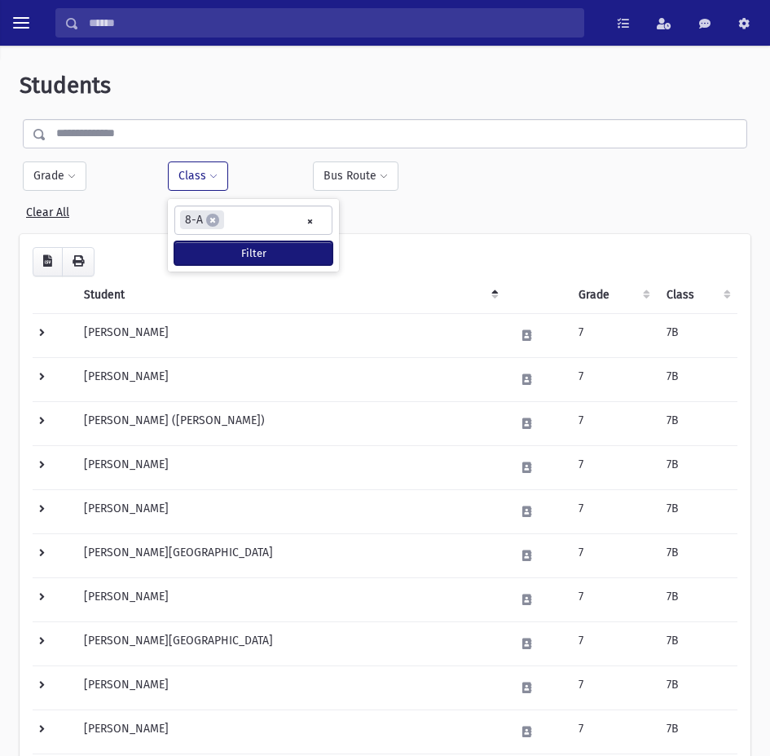
click at [242, 256] on button "Filter" at bounding box center [253, 253] width 158 height 24
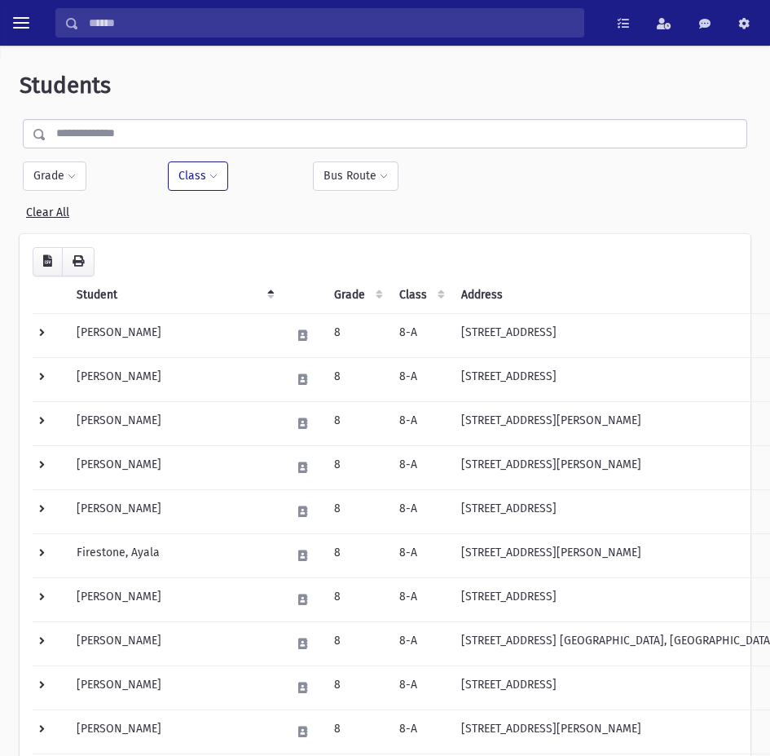
click at [201, 173] on button "Class" at bounding box center [198, 175] width 60 height 29
select select
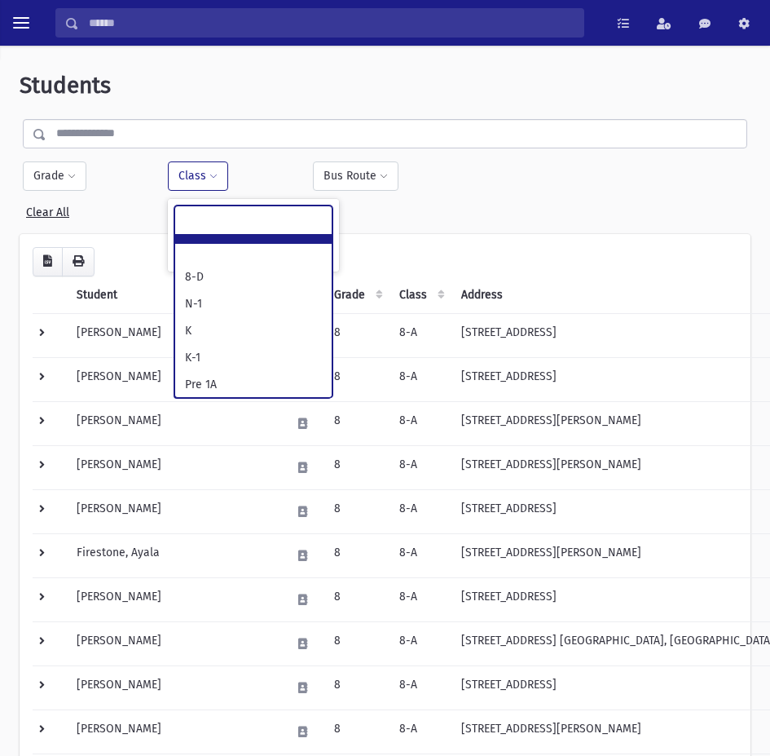
click at [307, 222] on ul at bounding box center [253, 218] width 157 height 24
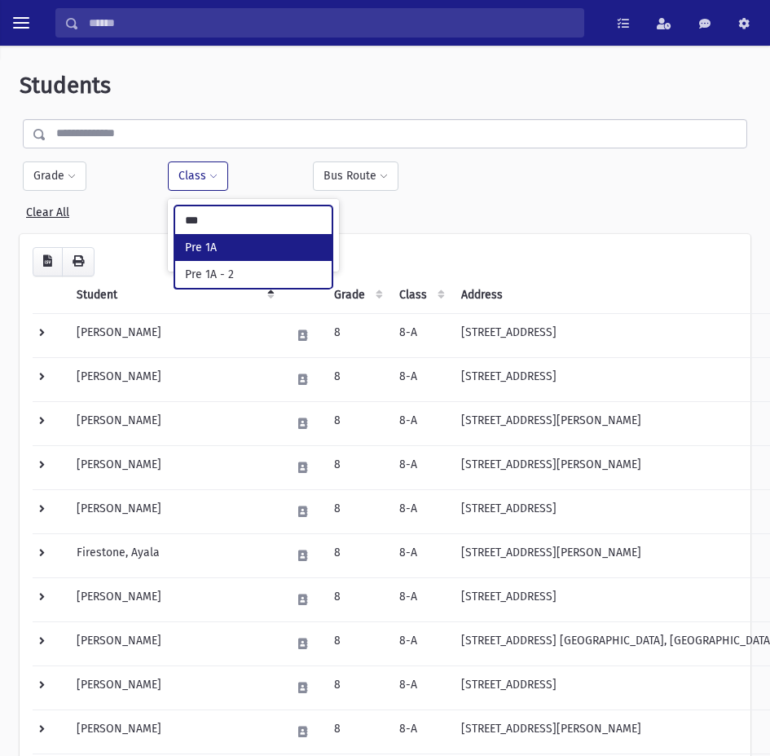
type input "***"
select select "*"
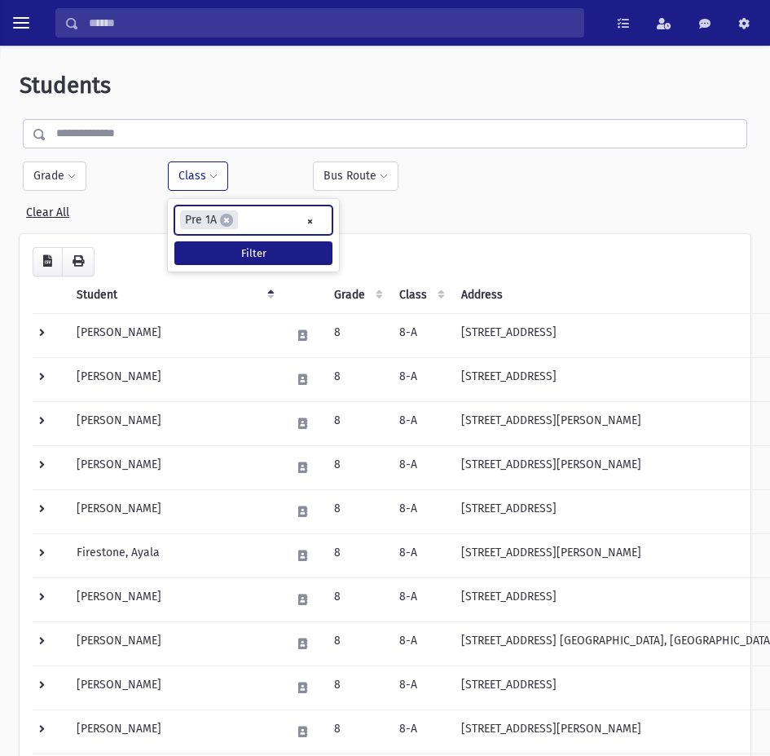
click at [273, 240] on div "**********" at bounding box center [253, 235] width 171 height 73
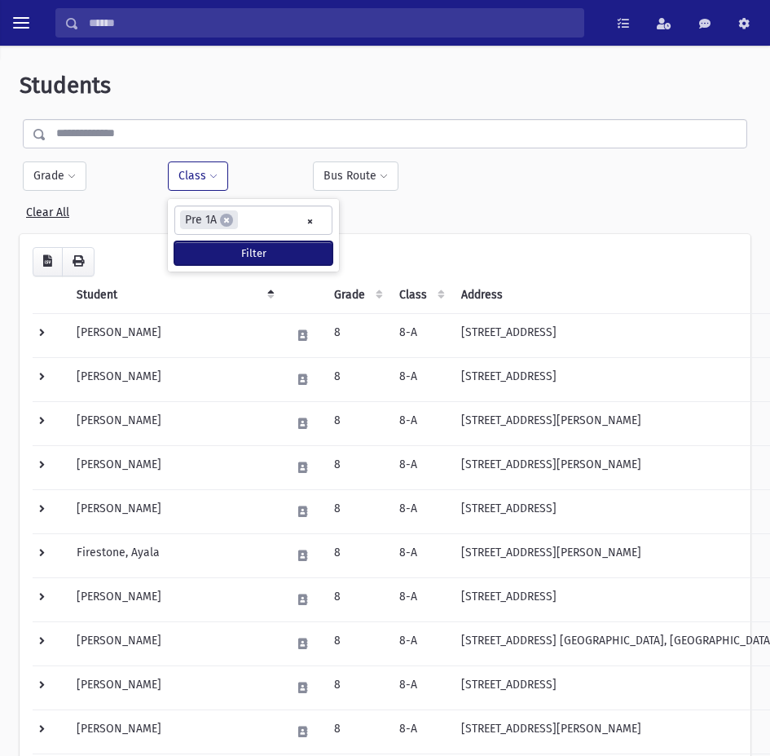
click at [275, 252] on button "Filter" at bounding box center [253, 253] width 158 height 24
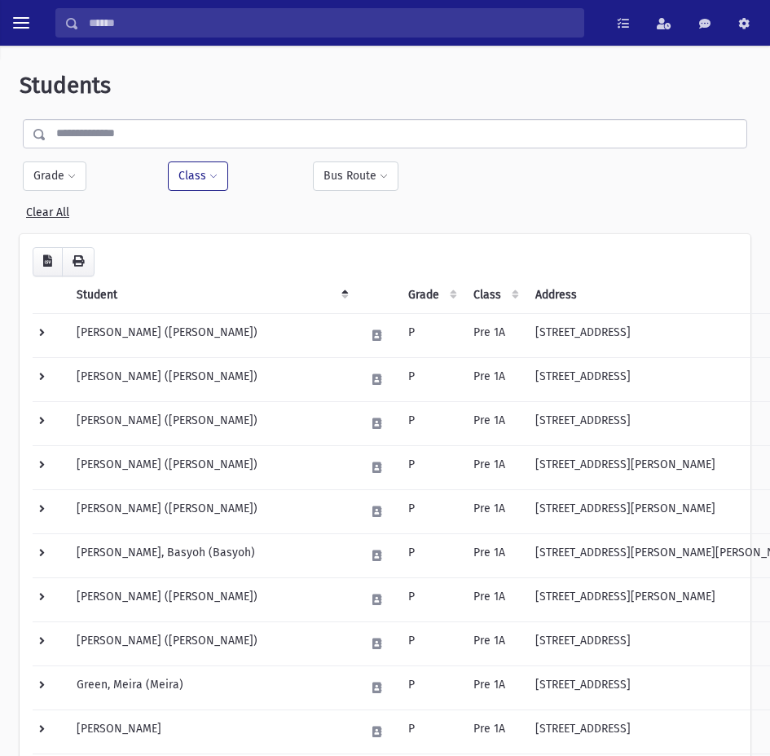
click at [185, 173] on button "Class" at bounding box center [198, 175] width 60 height 29
click at [315, 219] on ul "× × Pre 1A" at bounding box center [253, 219] width 157 height 27
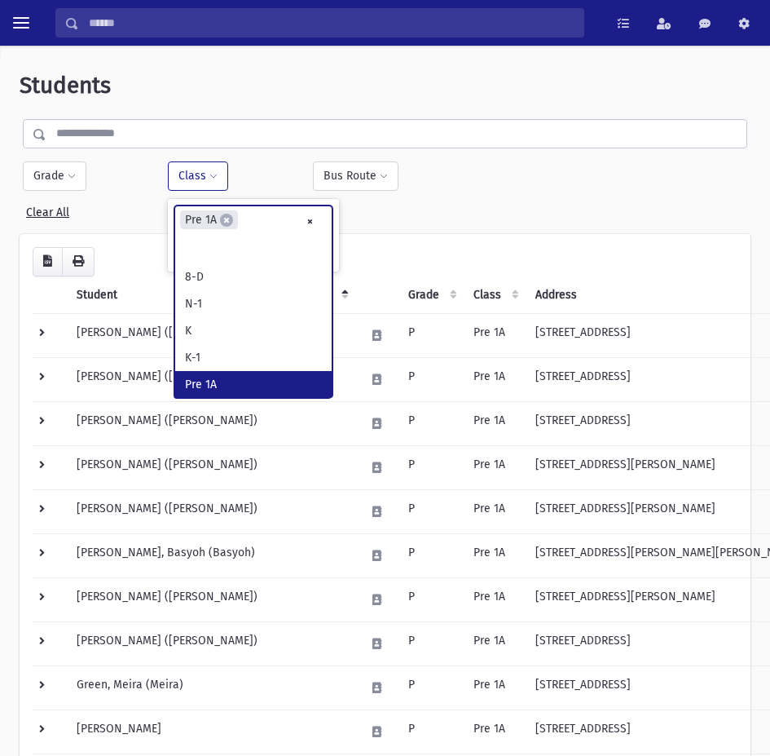
select select
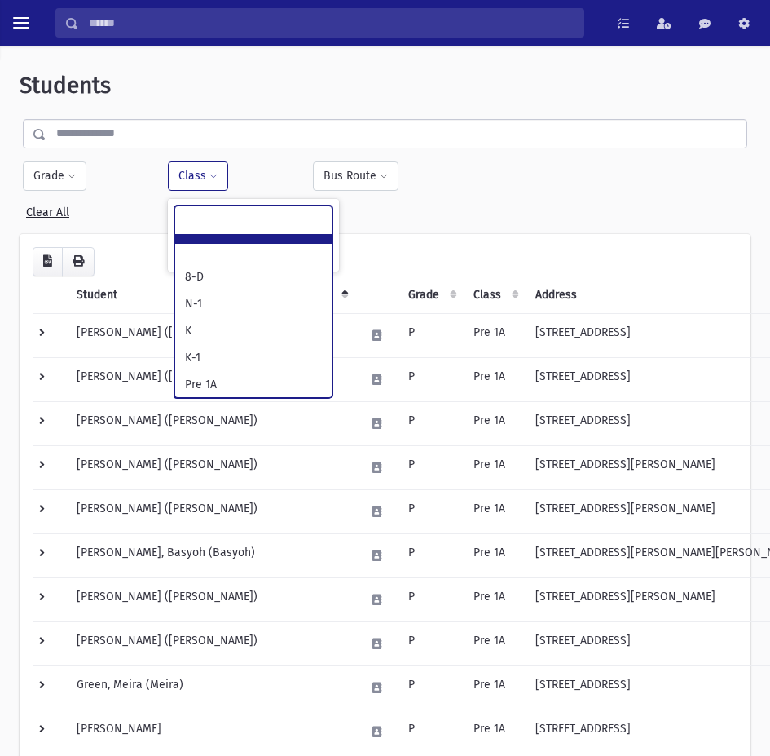
click at [305, 221] on ul at bounding box center [253, 218] width 157 height 24
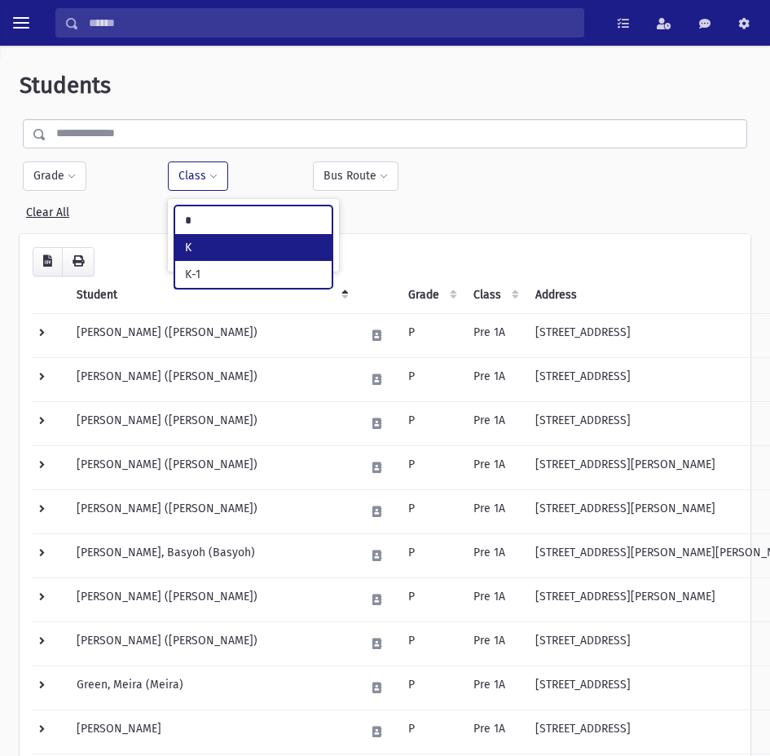
type input "*"
select select "*"
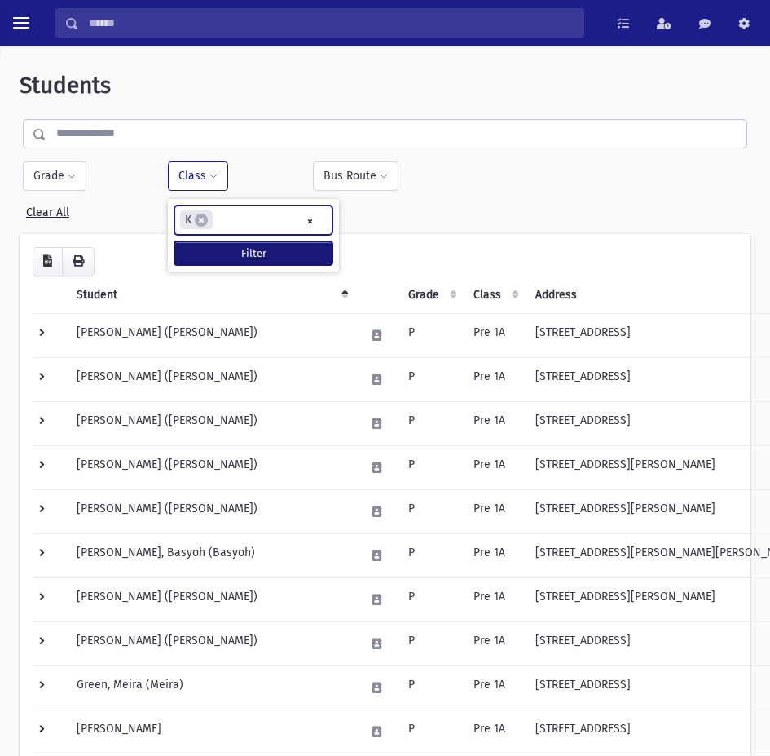
click at [283, 249] on button "Filter" at bounding box center [253, 253] width 158 height 24
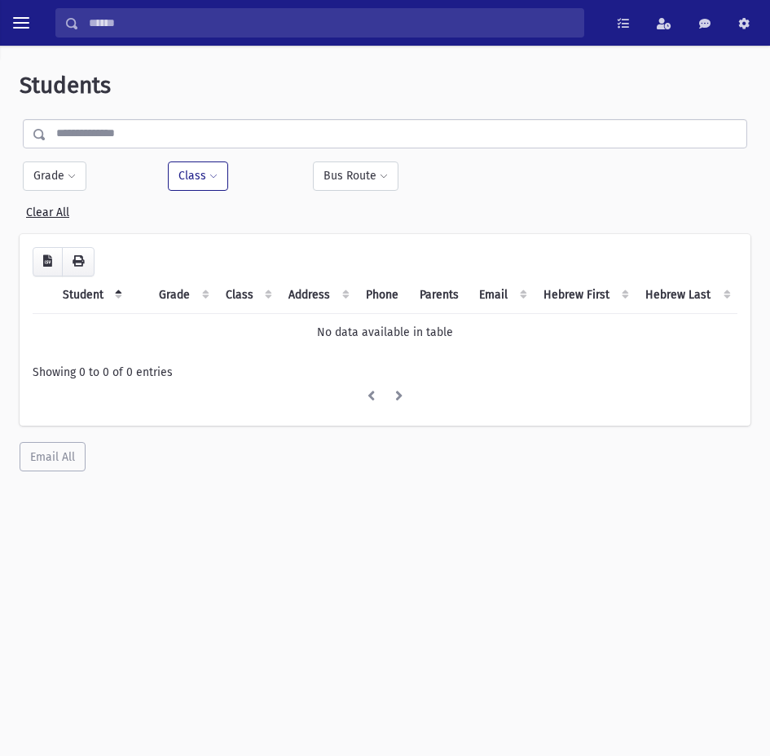
click at [209, 177] on span at bounding box center [213, 177] width 8 height 10
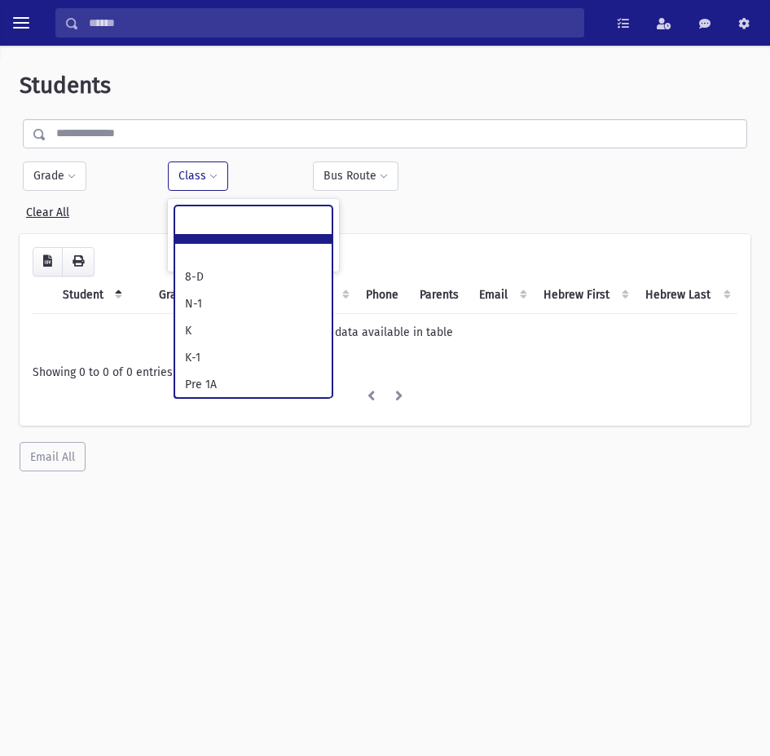
scroll to position [70, 0]
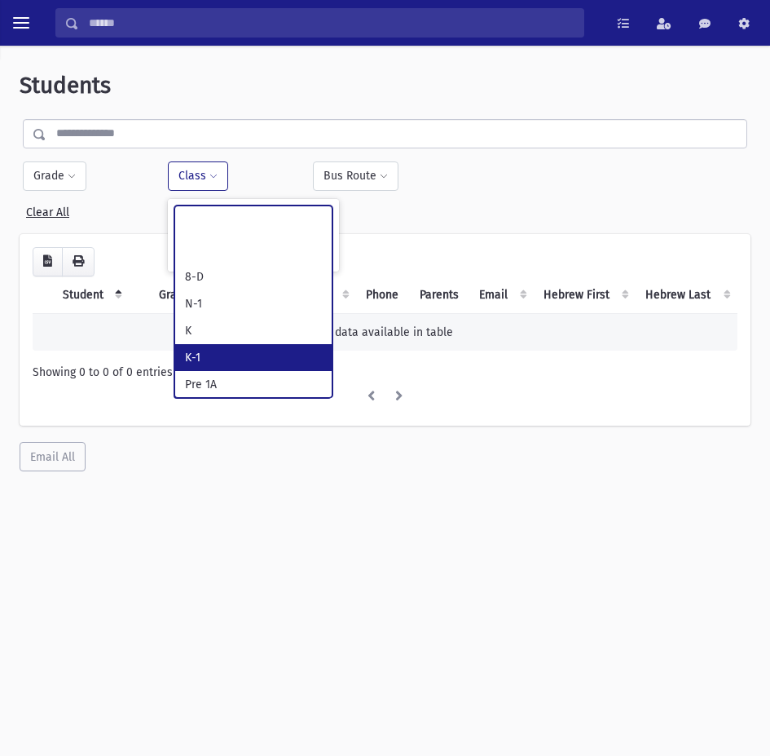
select select "*"
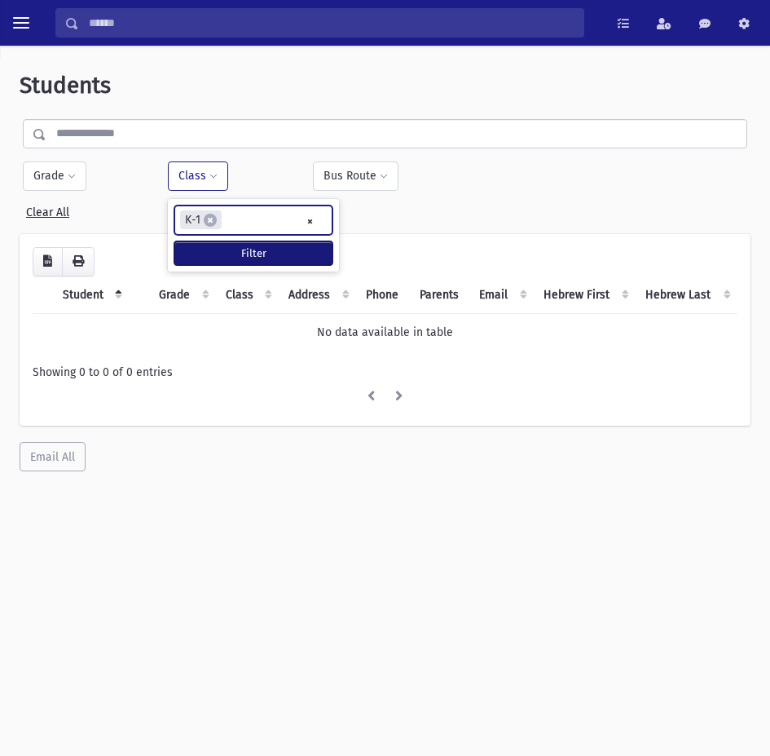
click at [226, 246] on button "Filter" at bounding box center [253, 253] width 158 height 24
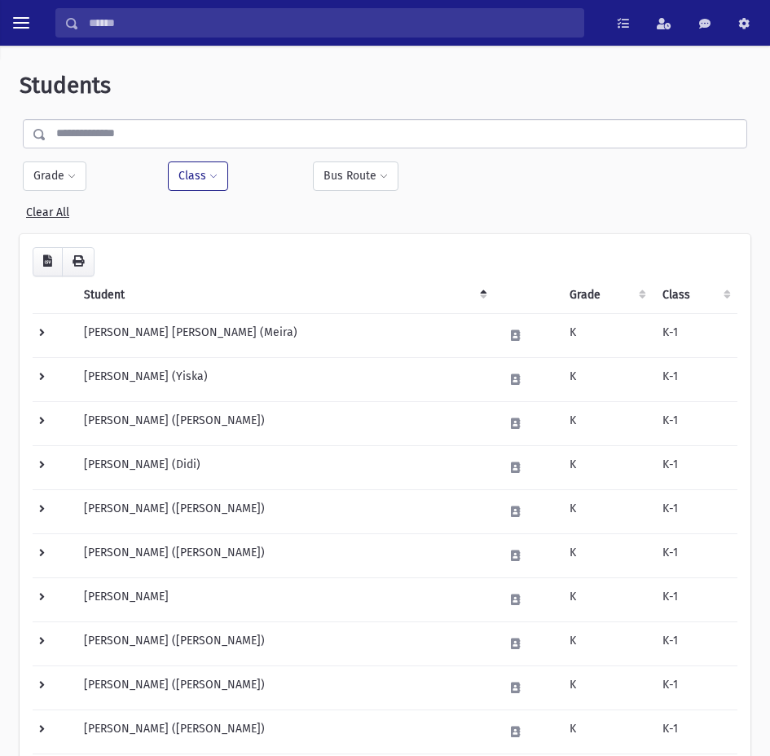
click at [179, 179] on button "Class" at bounding box center [198, 175] width 60 height 29
